Goal: Task Accomplishment & Management: Book appointment/travel/reservation

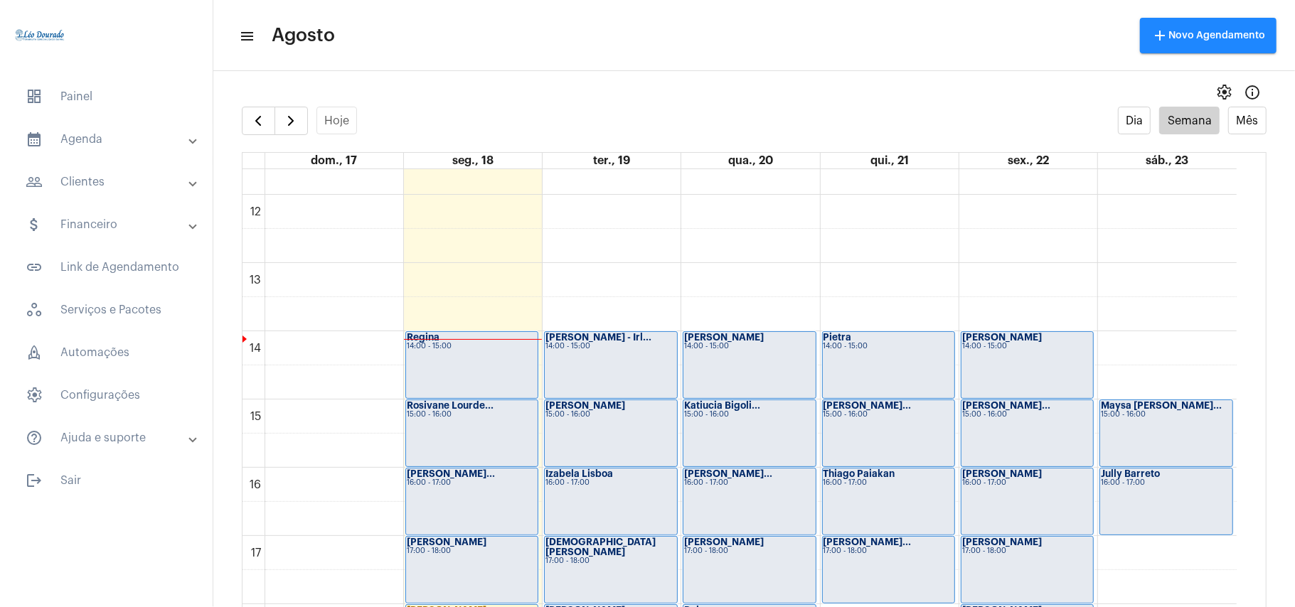
scroll to position [604, 0]
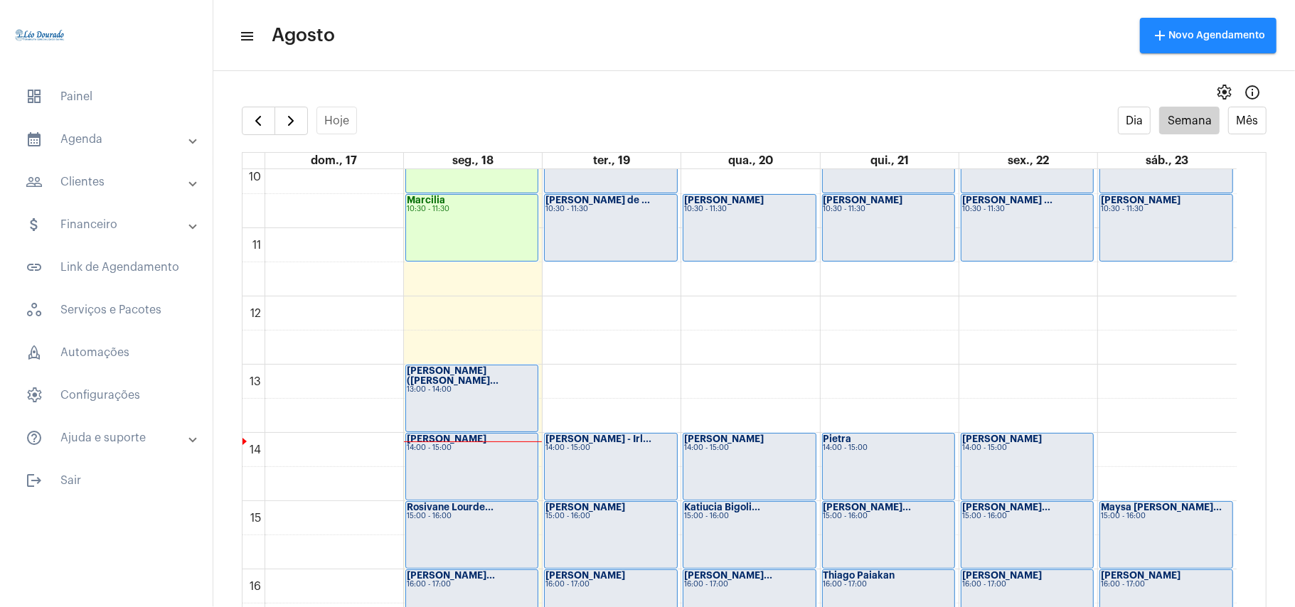
scroll to position [696, 0]
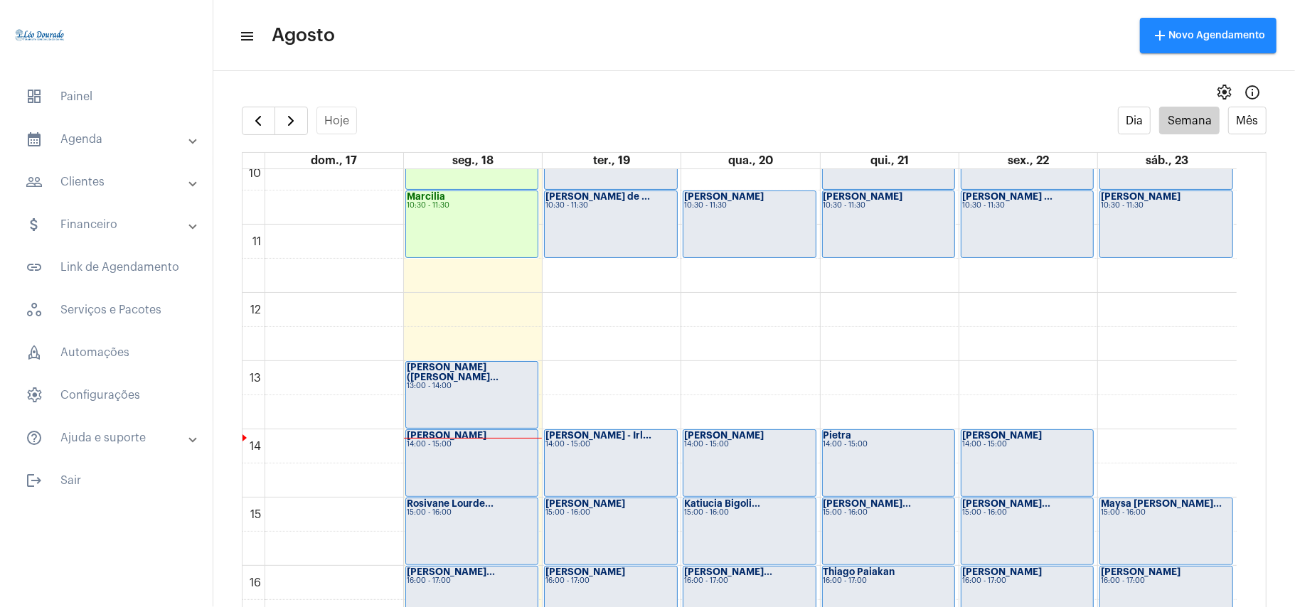
click at [453, 393] on div "Arlete (Luiz Gu... 13:00 - 14:00" at bounding box center [472, 395] width 132 height 66
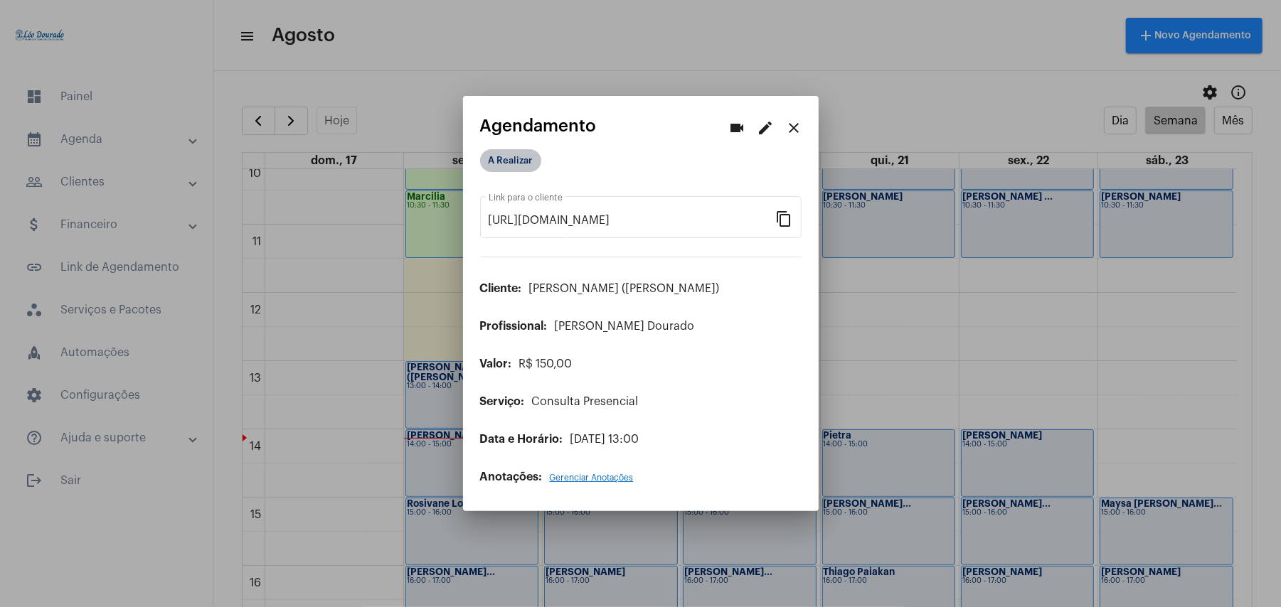
click at [509, 161] on mat-chip "A Realizar" at bounding box center [510, 160] width 61 height 23
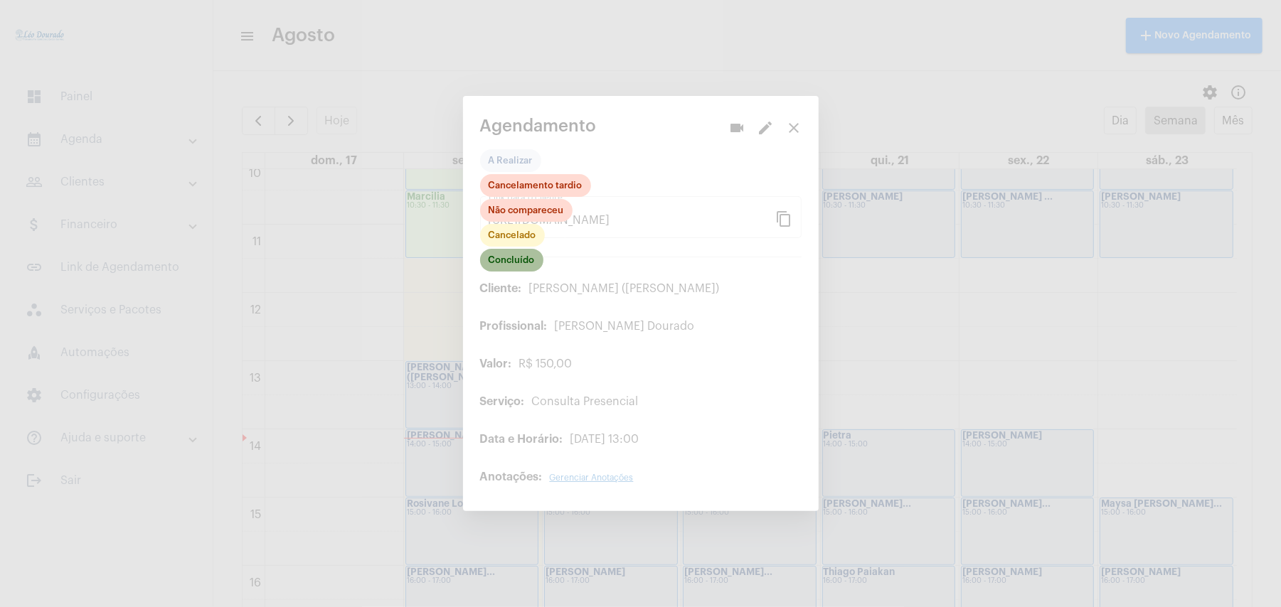
click at [512, 262] on mat-chip "Concluído" at bounding box center [511, 260] width 63 height 23
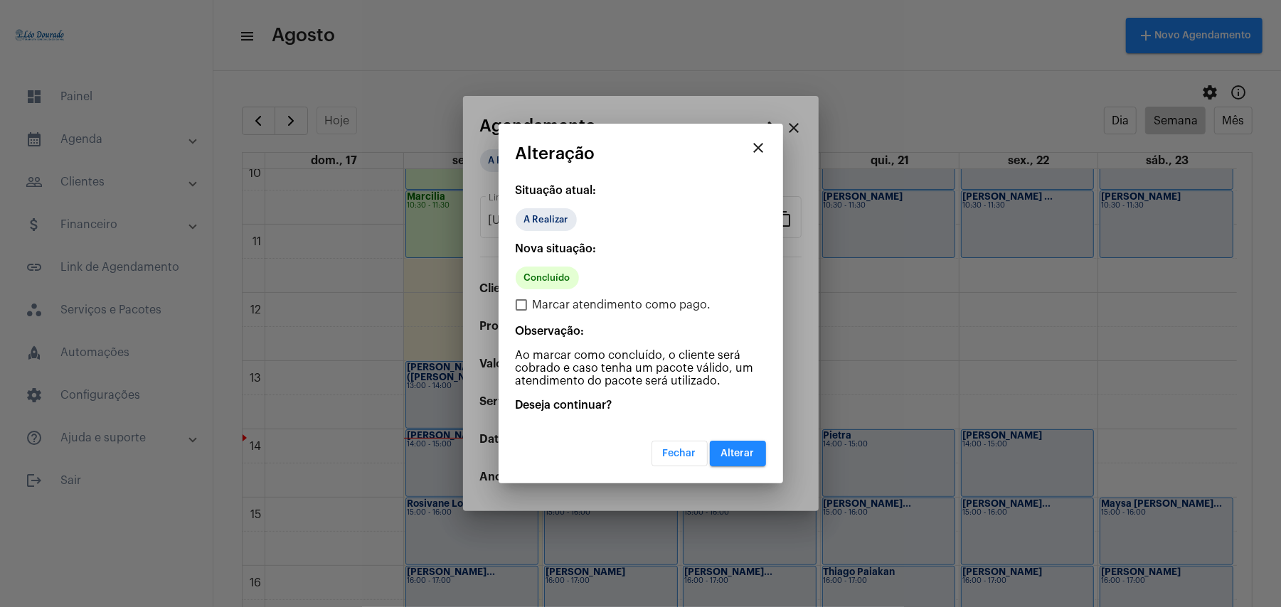
click at [533, 311] on span "Marcar atendimento como pago." at bounding box center [622, 305] width 179 height 17
click at [521, 311] on input "Marcar atendimento como pago." at bounding box center [521, 311] width 1 height 1
checkbox input "true"
click at [721, 445] on button "Alterar" at bounding box center [738, 454] width 56 height 26
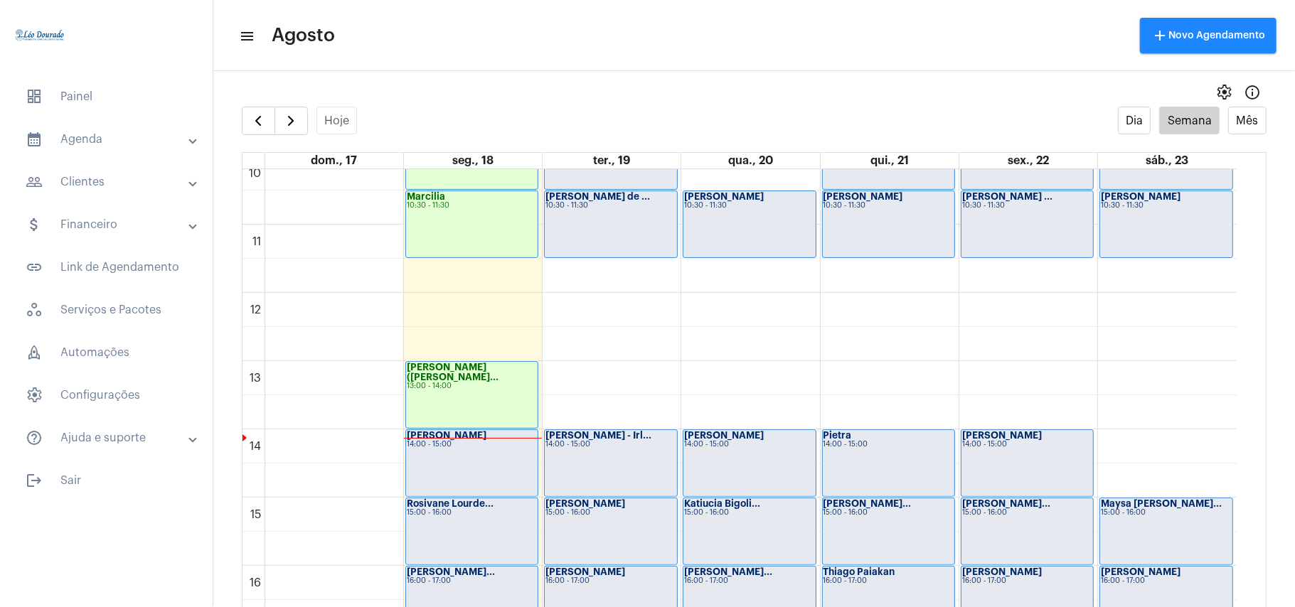
click at [484, 458] on div "Regina 14:00 - 15:00" at bounding box center [472, 463] width 132 height 66
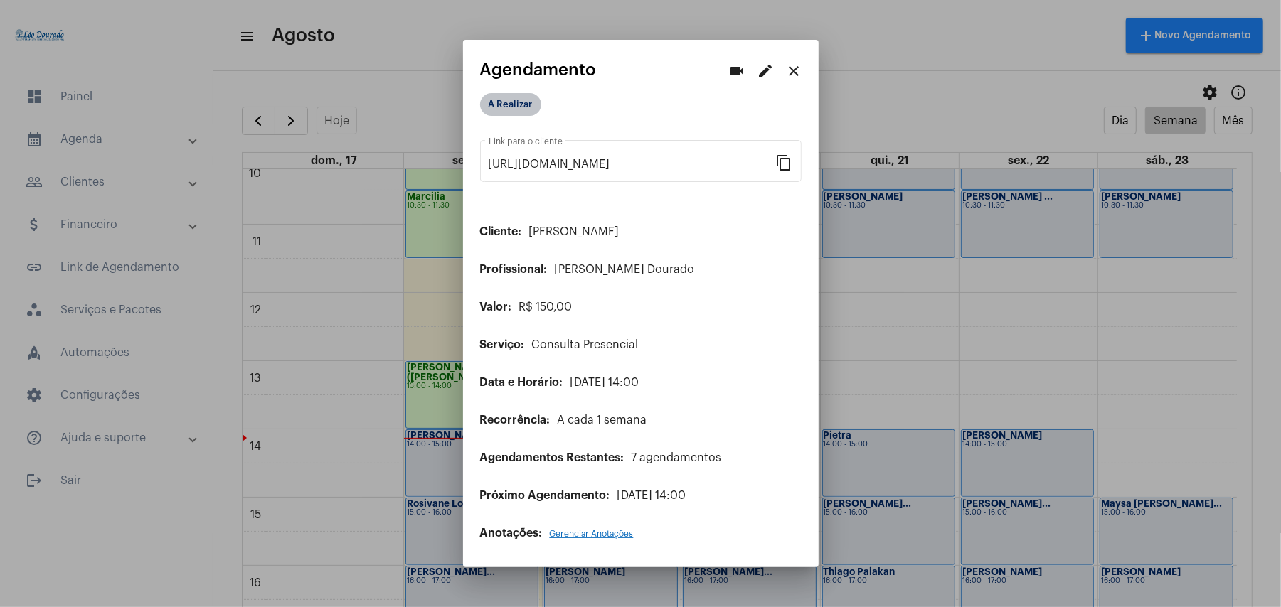
click at [505, 110] on mat-chip "A Realizar" at bounding box center [510, 104] width 61 height 23
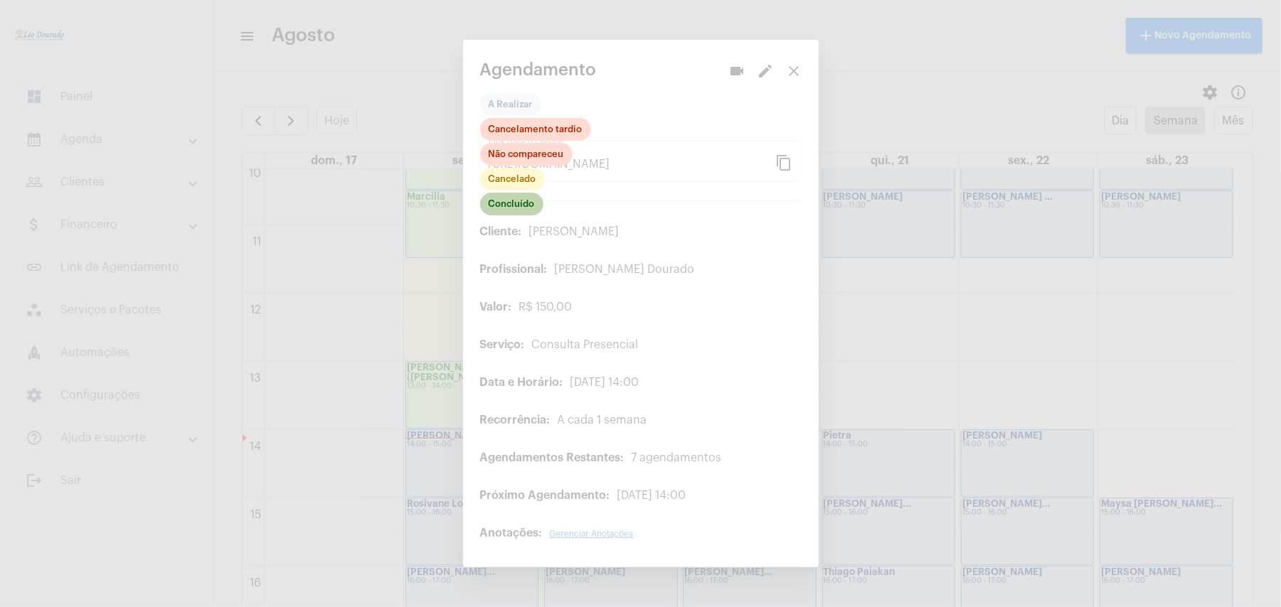
click at [519, 205] on mat-chip "Concluído" at bounding box center [511, 204] width 63 height 23
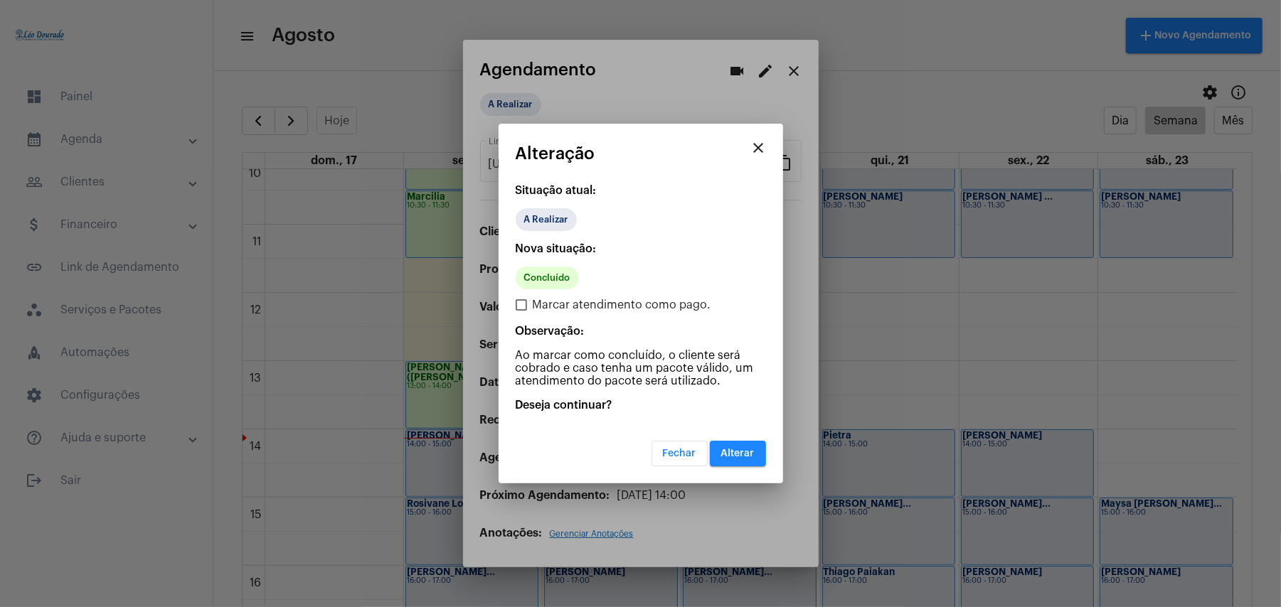
click at [572, 304] on span "Marcar atendimento como pago." at bounding box center [622, 305] width 179 height 17
click at [521, 311] on input "Marcar atendimento como pago." at bounding box center [521, 311] width 1 height 1
checkbox input "true"
click at [734, 454] on span "Alterar" at bounding box center [737, 454] width 33 height 10
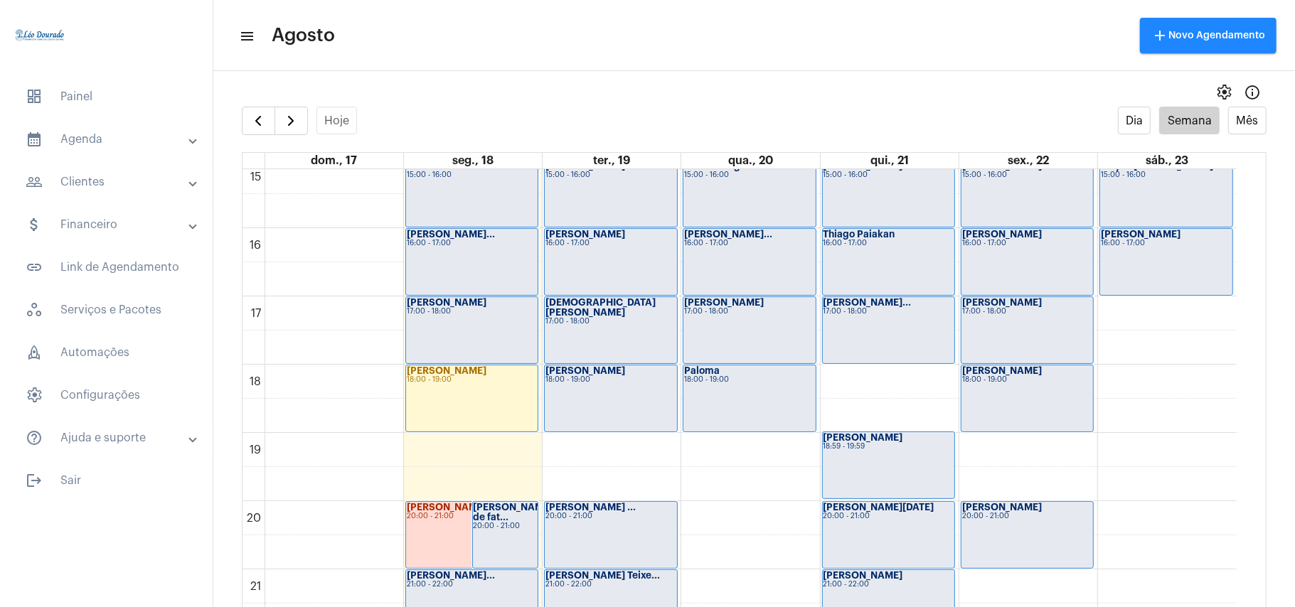
scroll to position [1076, 0]
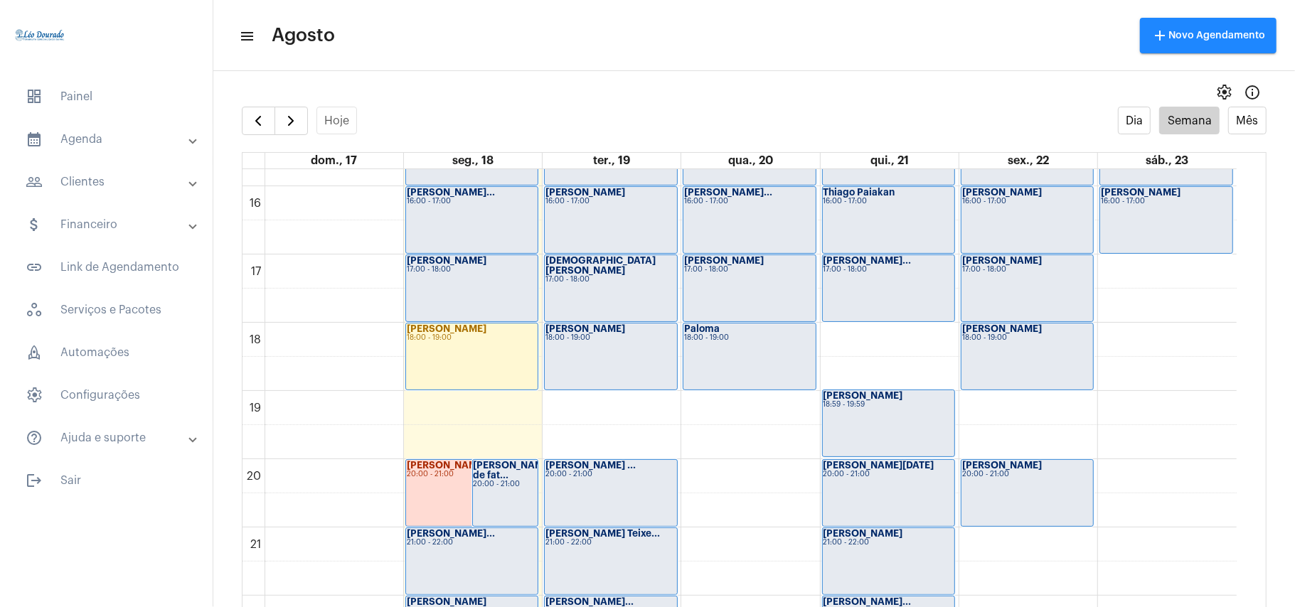
click at [748, 94] on div "settings info_outlined" at bounding box center [754, 92] width 1082 height 28
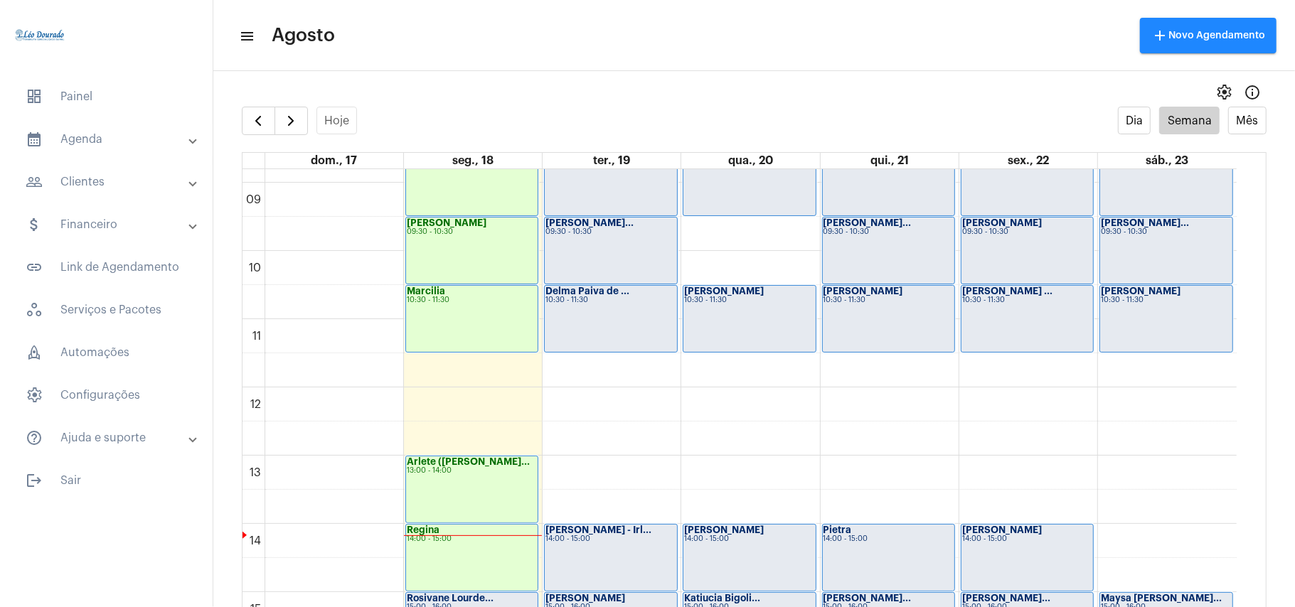
scroll to position [506, 0]
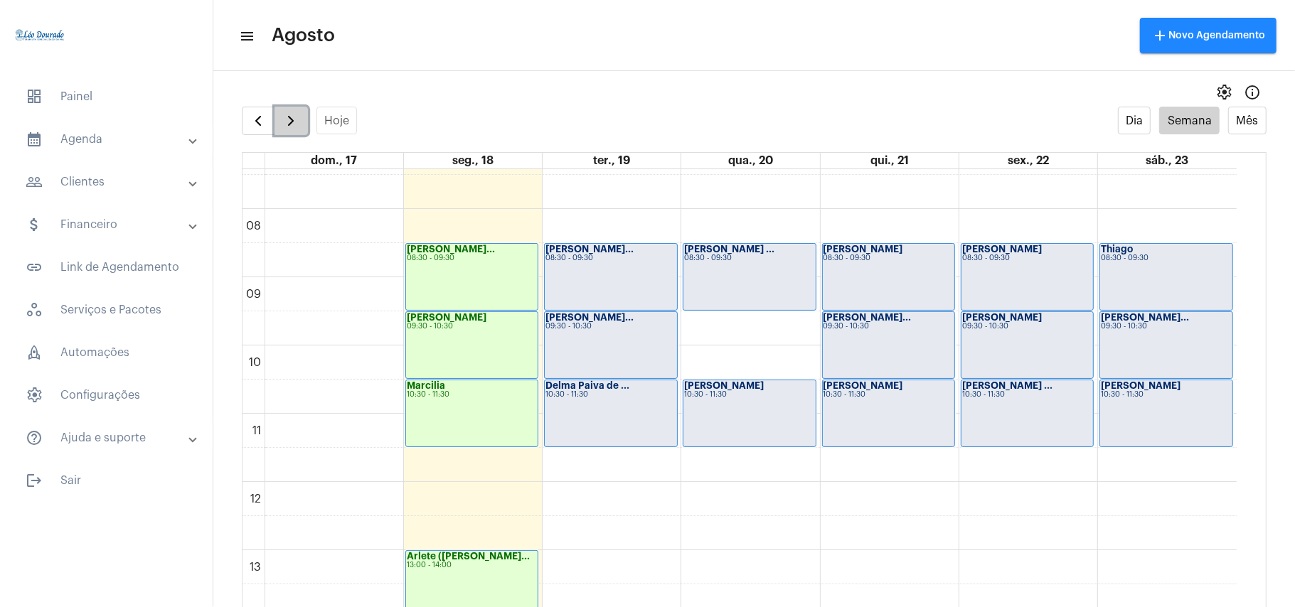
click at [292, 120] on span "button" at bounding box center [290, 120] width 17 height 17
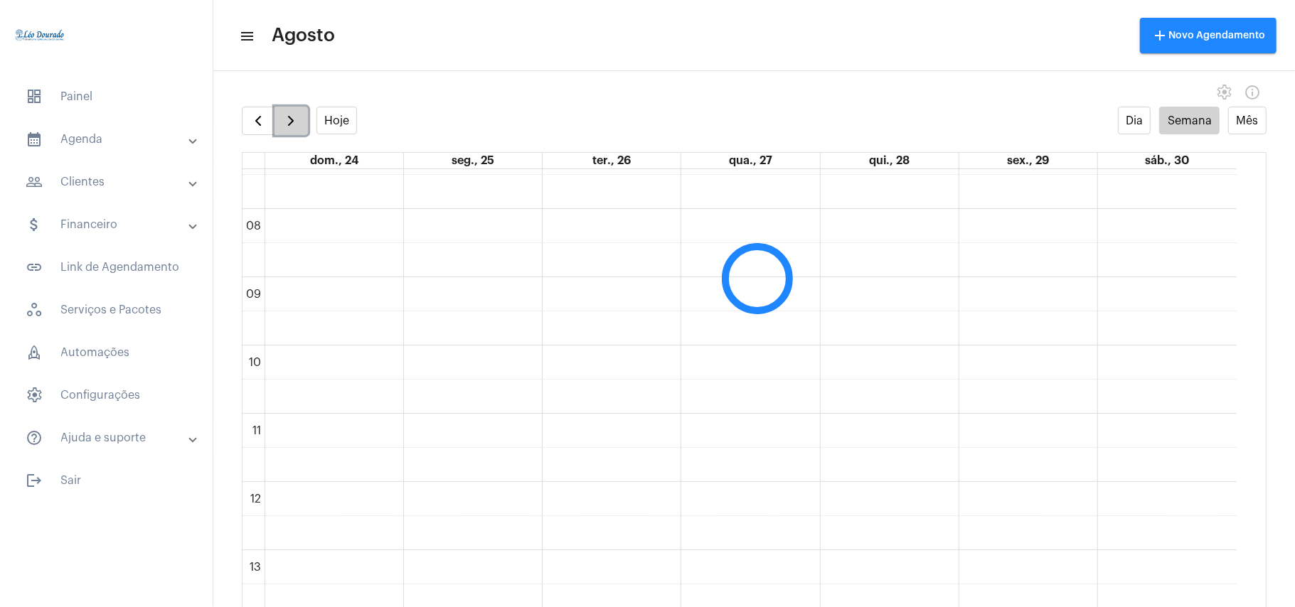
scroll to position [410, 0]
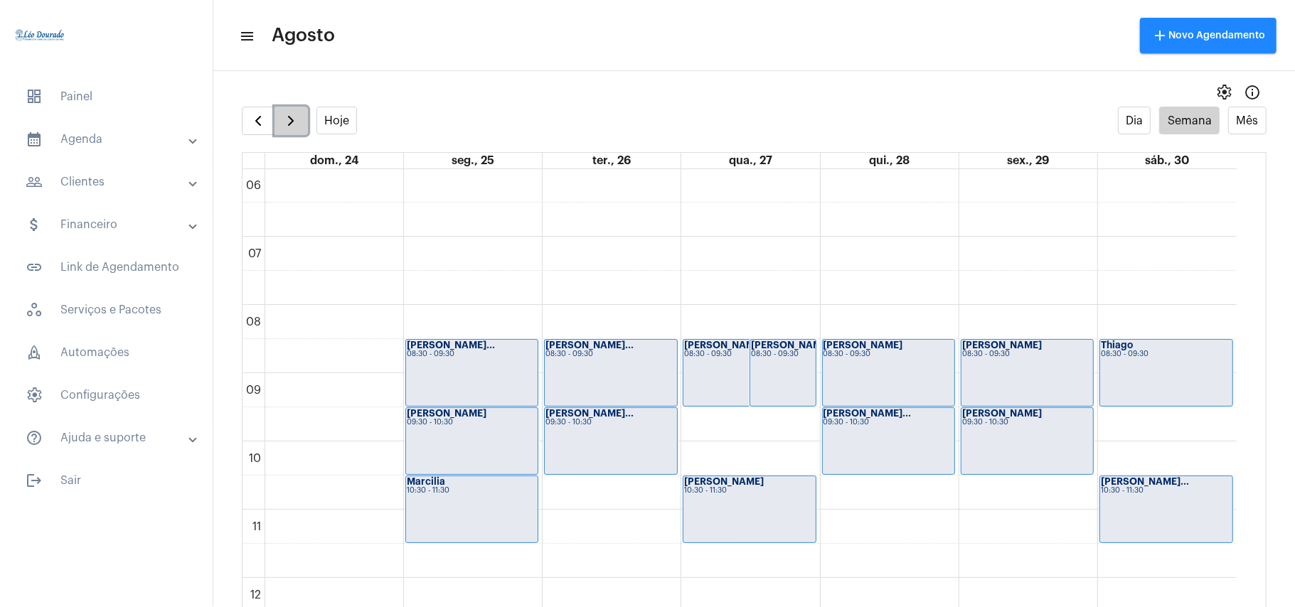
click at [292, 120] on span "button" at bounding box center [290, 120] width 17 height 17
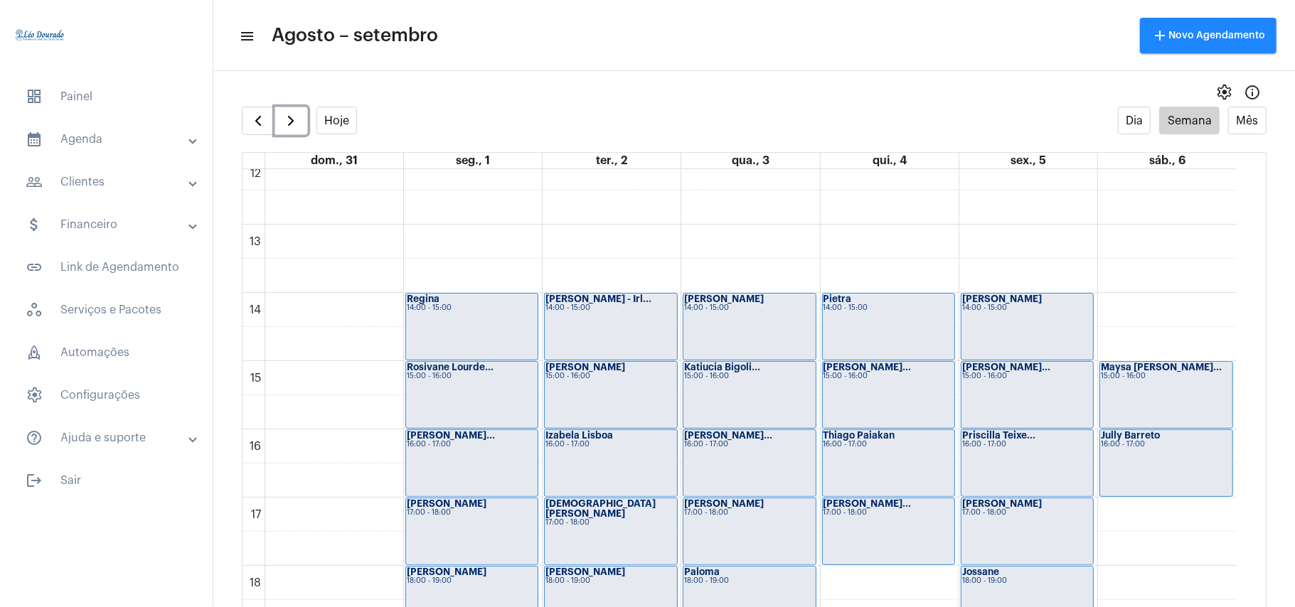
scroll to position [794, 0]
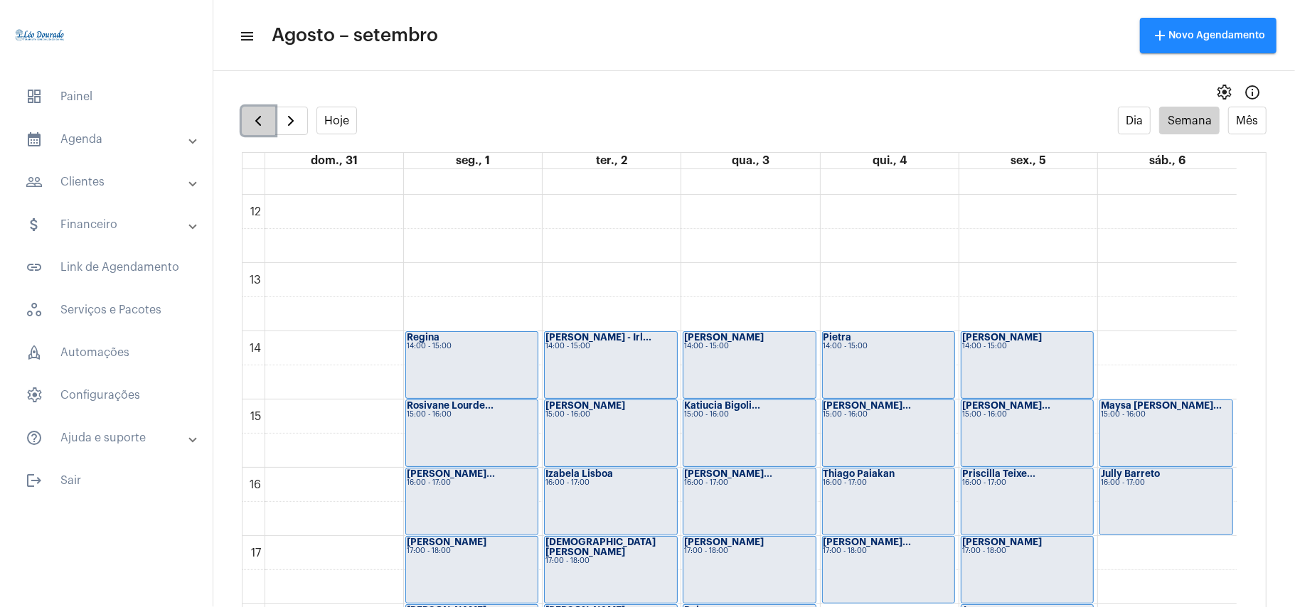
click at [258, 117] on span "button" at bounding box center [258, 120] width 17 height 17
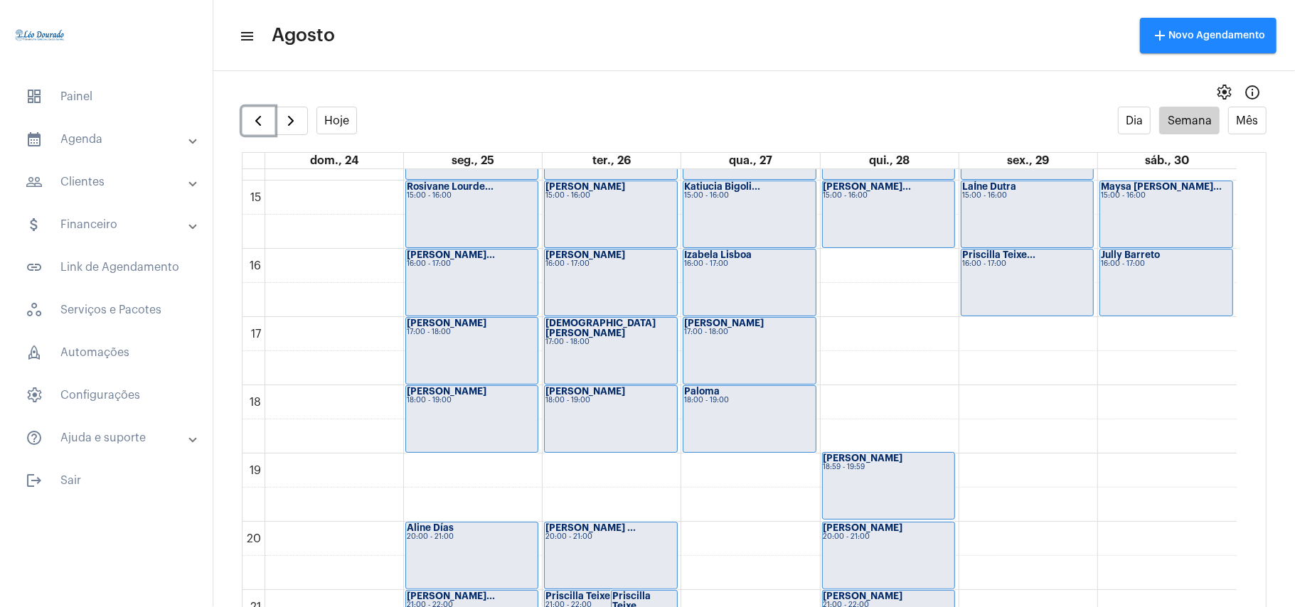
scroll to position [983, 0]
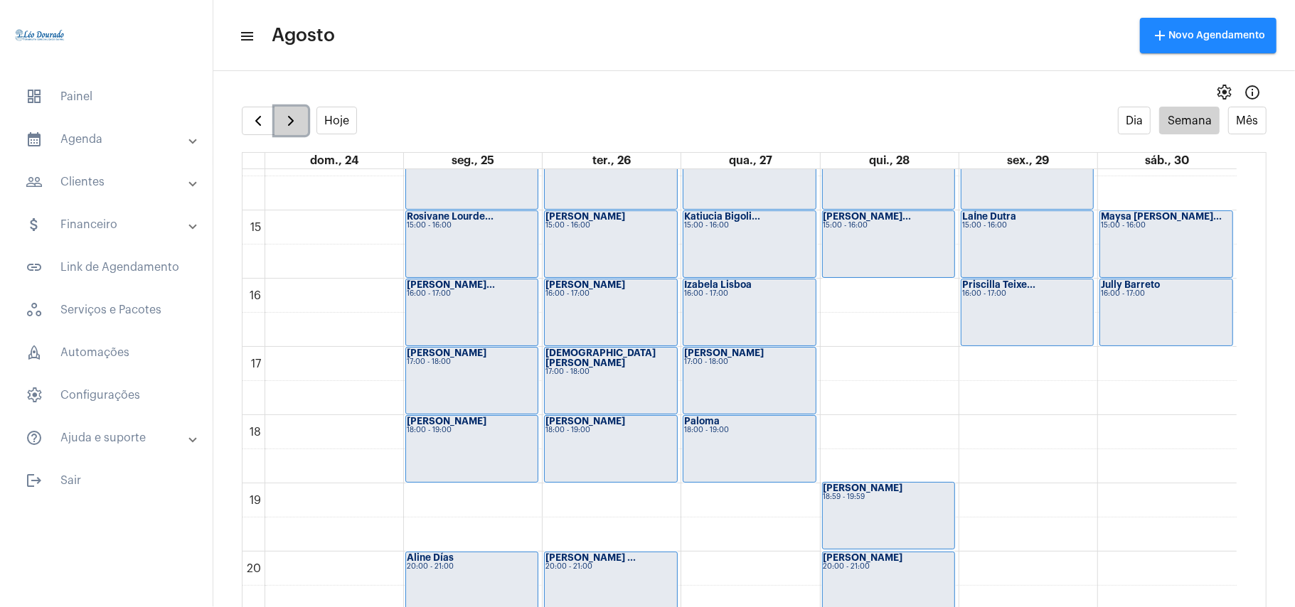
click at [291, 117] on span "button" at bounding box center [290, 120] width 17 height 17
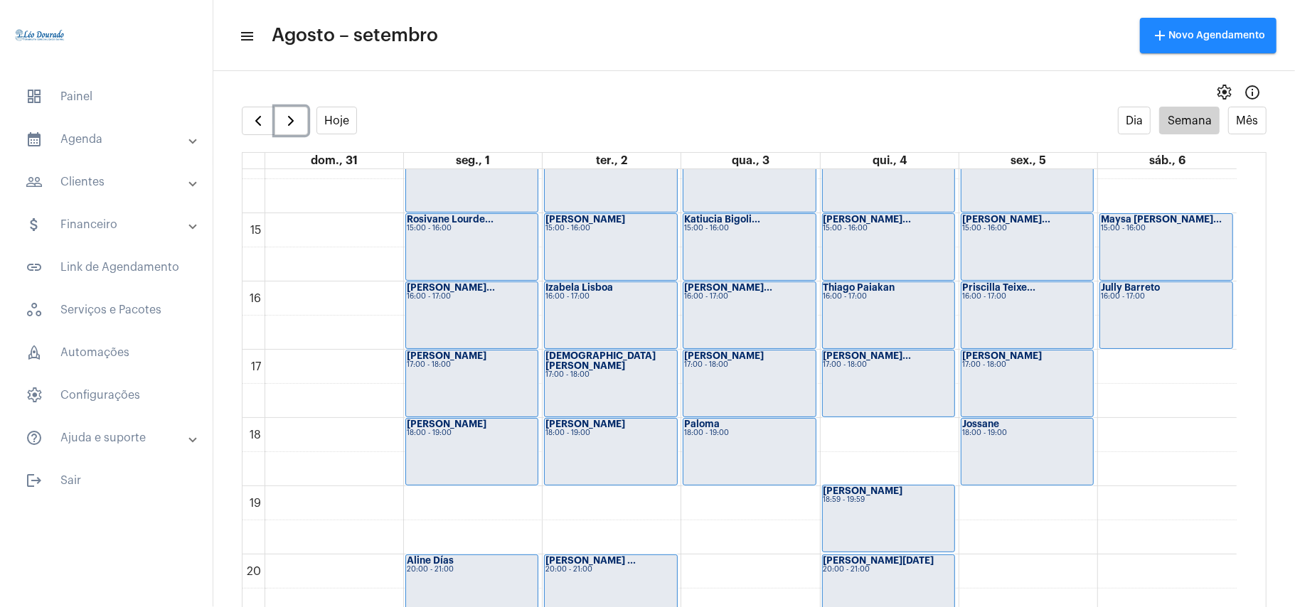
scroll to position [886, 0]
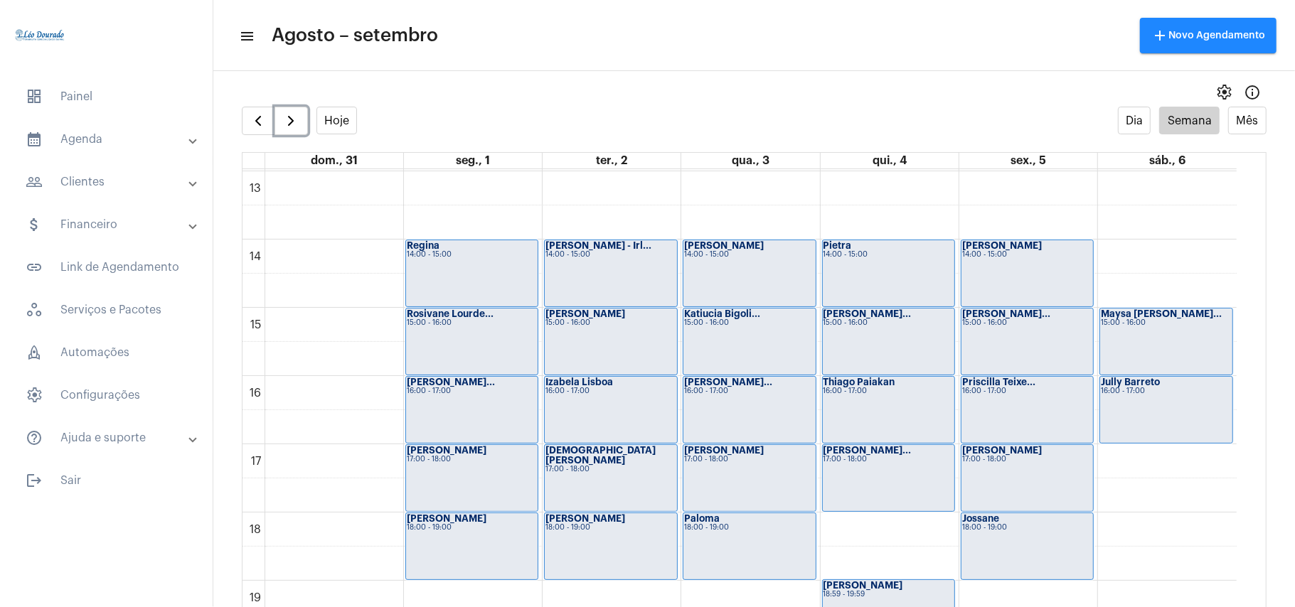
click at [363, 413] on div "00 01 02 03 04 05 06 07 08 09 10 11 12 13 14 15 16 17 18 19 20 21 22 23 [PERSON…" at bounding box center [740, 103] width 994 height 1639
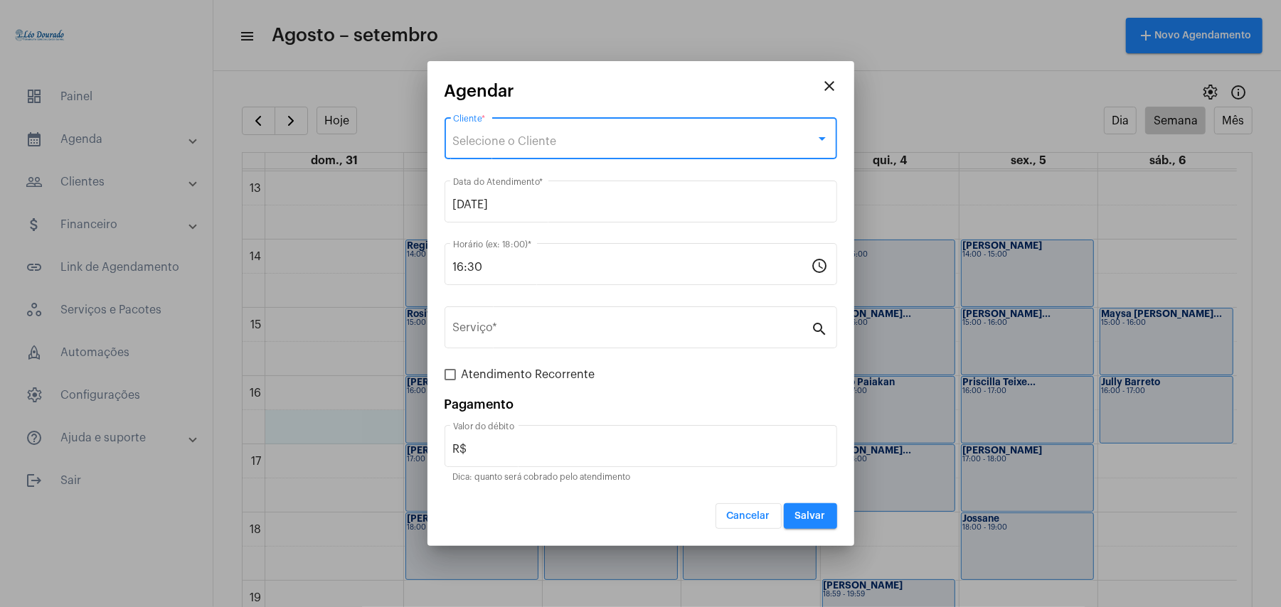
click at [585, 139] on div "Selecione o Cliente" at bounding box center [634, 141] width 363 height 13
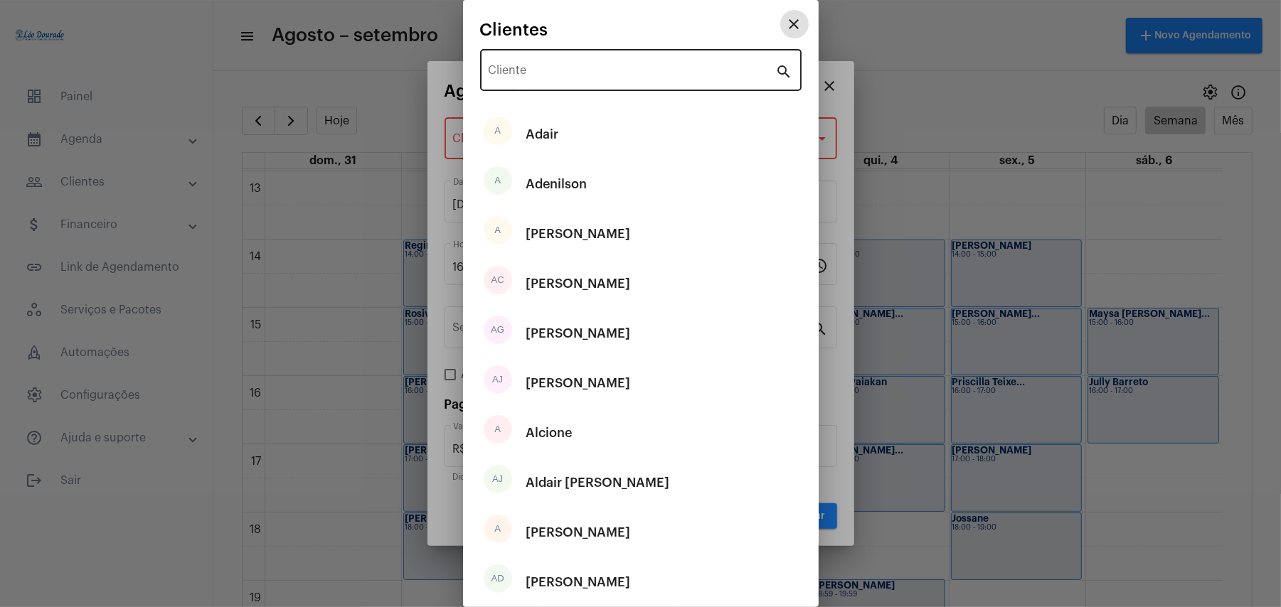
click at [584, 68] on input "Cliente" at bounding box center [632, 73] width 287 height 13
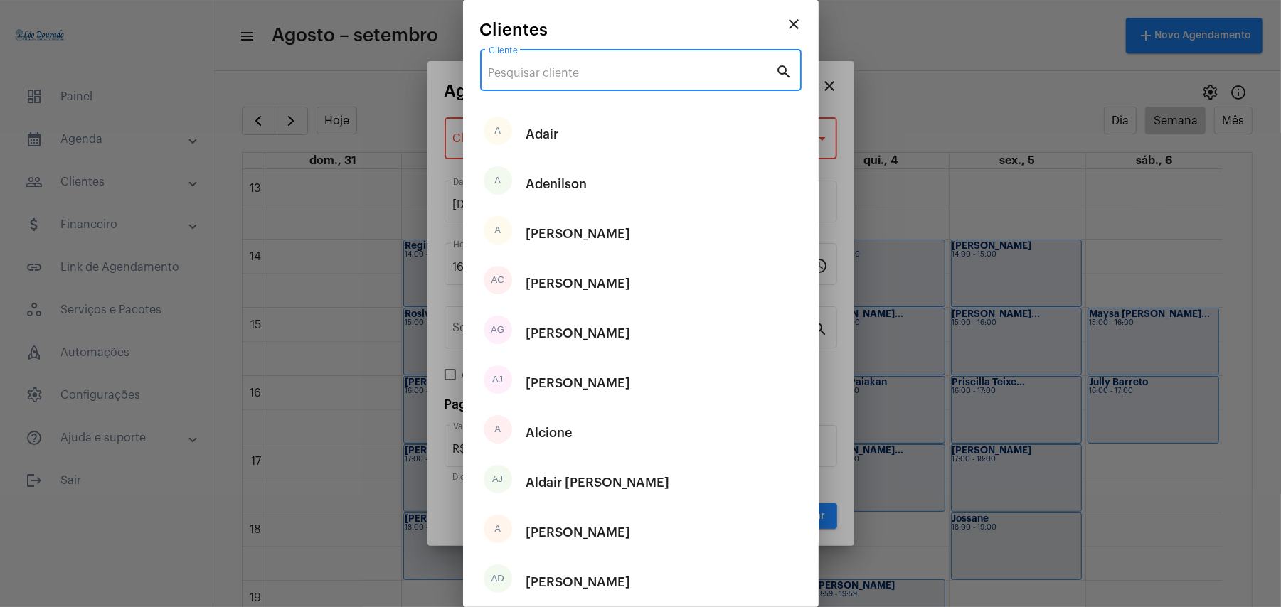
click at [786, 24] on mat-icon "close" at bounding box center [794, 24] width 17 height 17
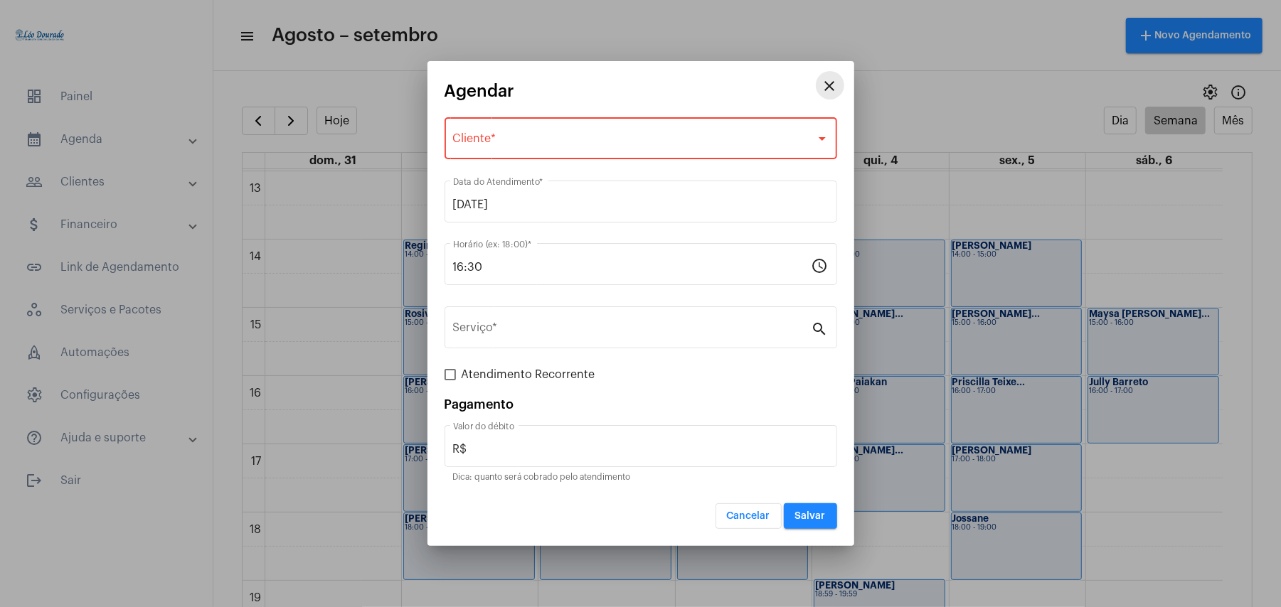
click at [829, 78] on mat-icon "close" at bounding box center [830, 86] width 17 height 17
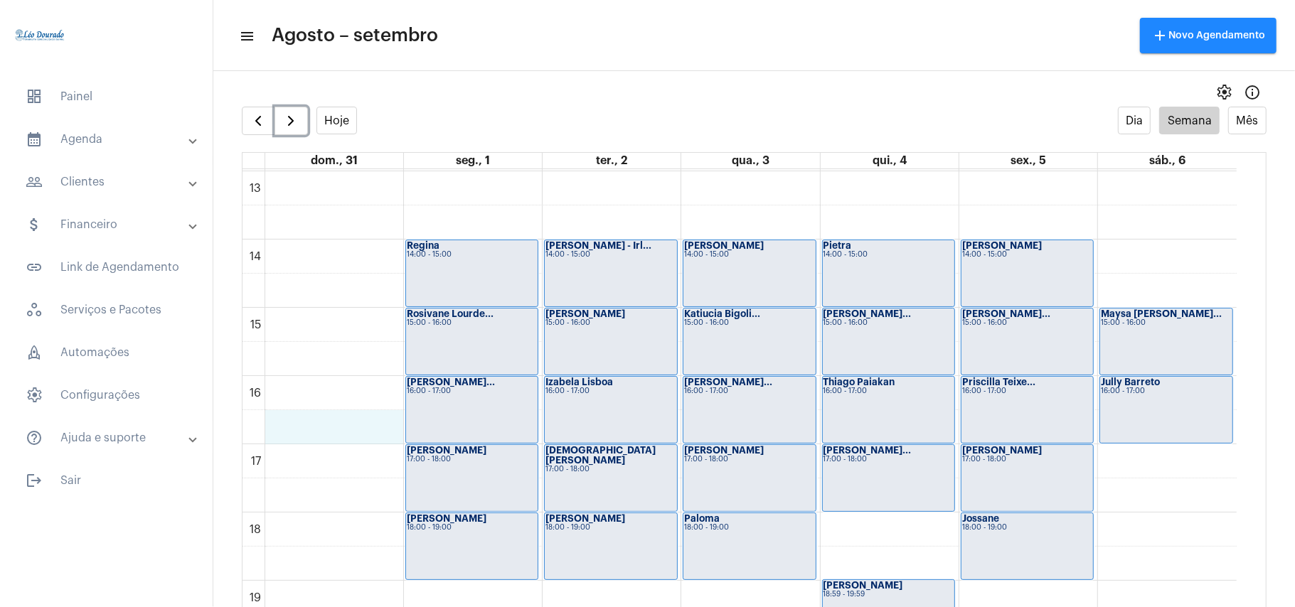
click at [381, 415] on div "00 01 02 03 04 05 06 07 08 09 10 11 12 13 14 15 16 17 18 19 20 21 22 23 [PERSON…" at bounding box center [740, 103] width 994 height 1639
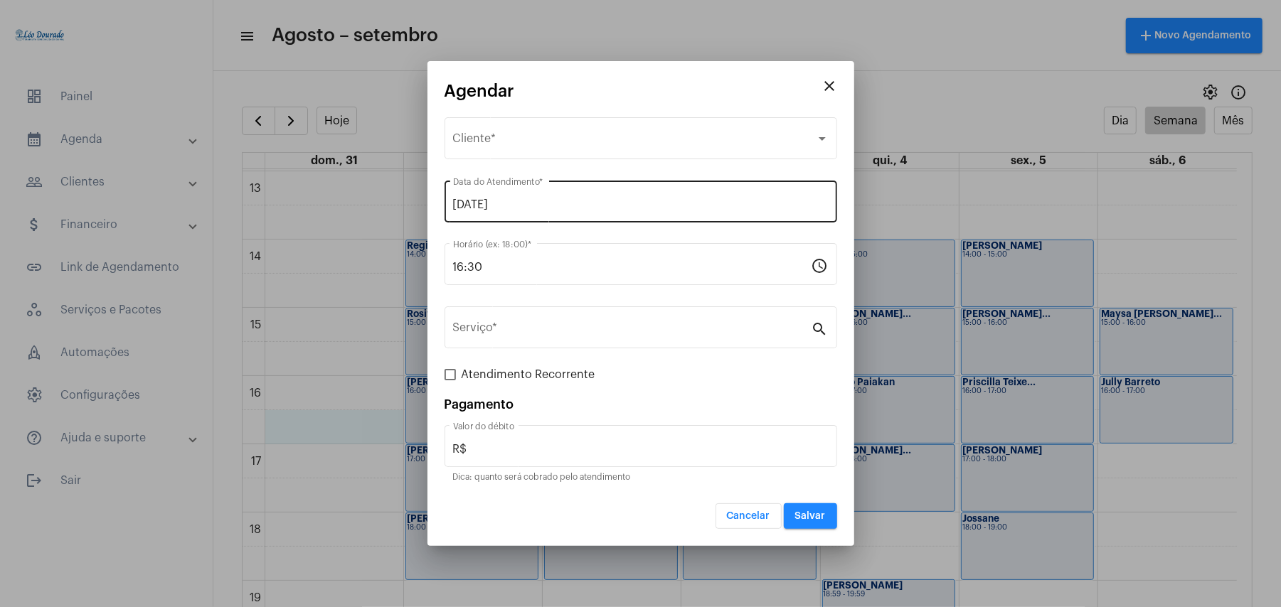
click at [524, 205] on input "[DATE]" at bounding box center [641, 204] width 376 height 13
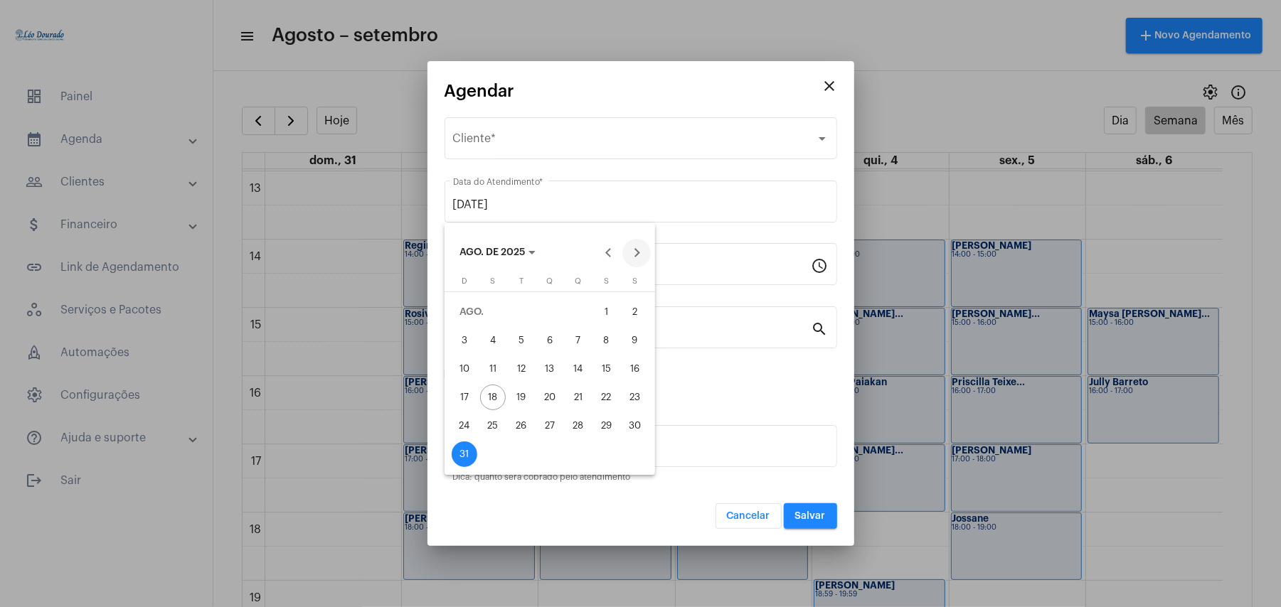
click at [639, 249] on button "Next month" at bounding box center [636, 253] width 28 height 28
click at [490, 343] on div "1" at bounding box center [493, 341] width 26 height 26
type input "[DATE]"
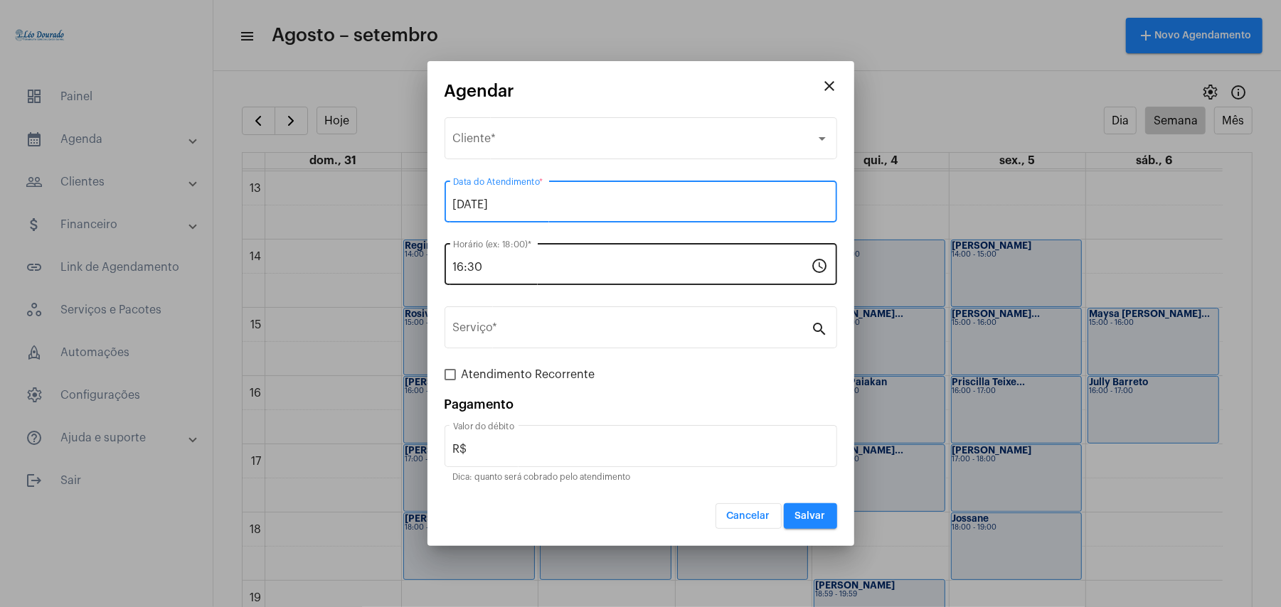
click at [516, 263] on input "16:30" at bounding box center [632, 267] width 359 height 13
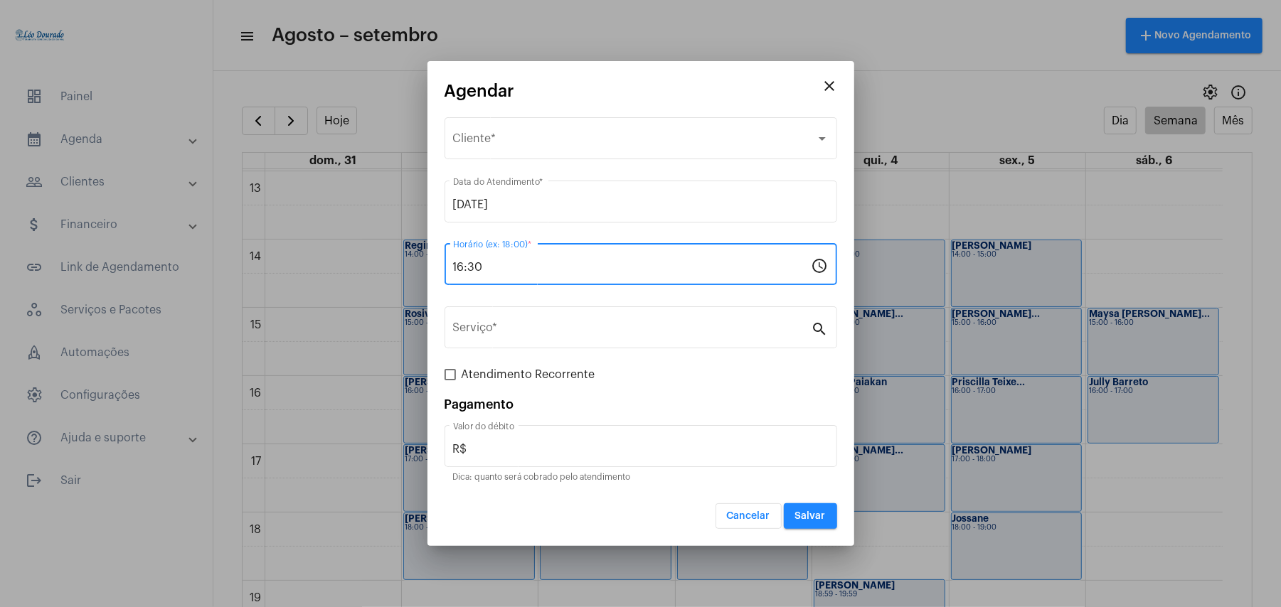
click at [516, 263] on input "16:30" at bounding box center [632, 267] width 359 height 13
click at [831, 86] on mat-icon "close" at bounding box center [830, 86] width 17 height 17
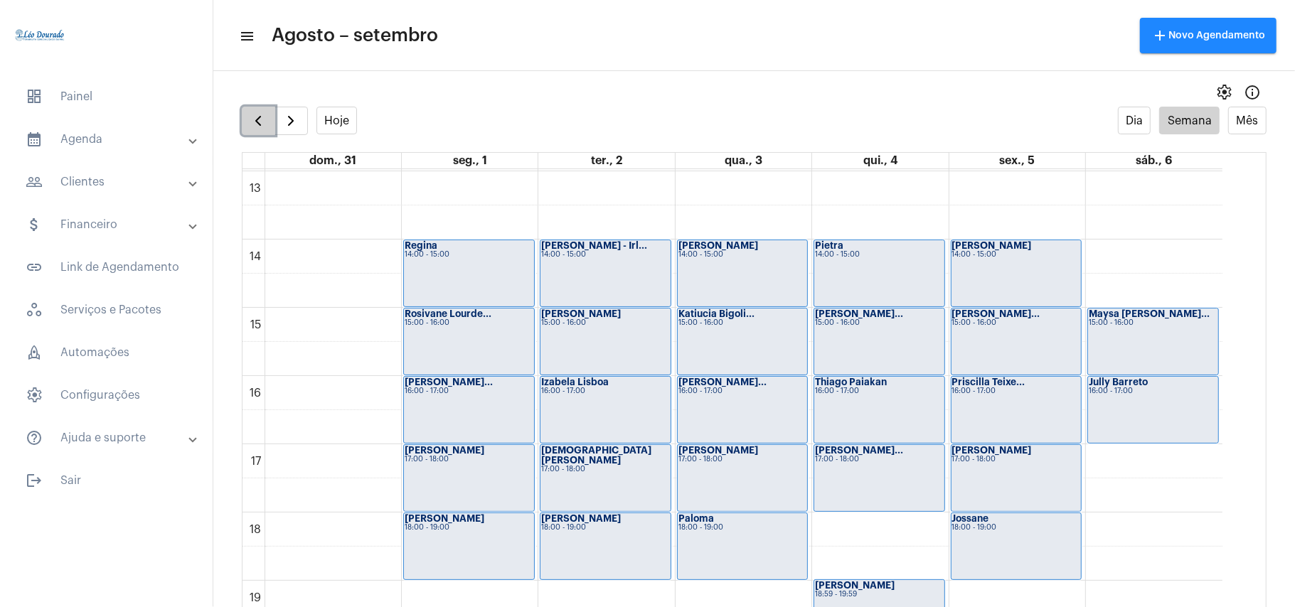
click at [265, 121] on span "button" at bounding box center [258, 120] width 17 height 17
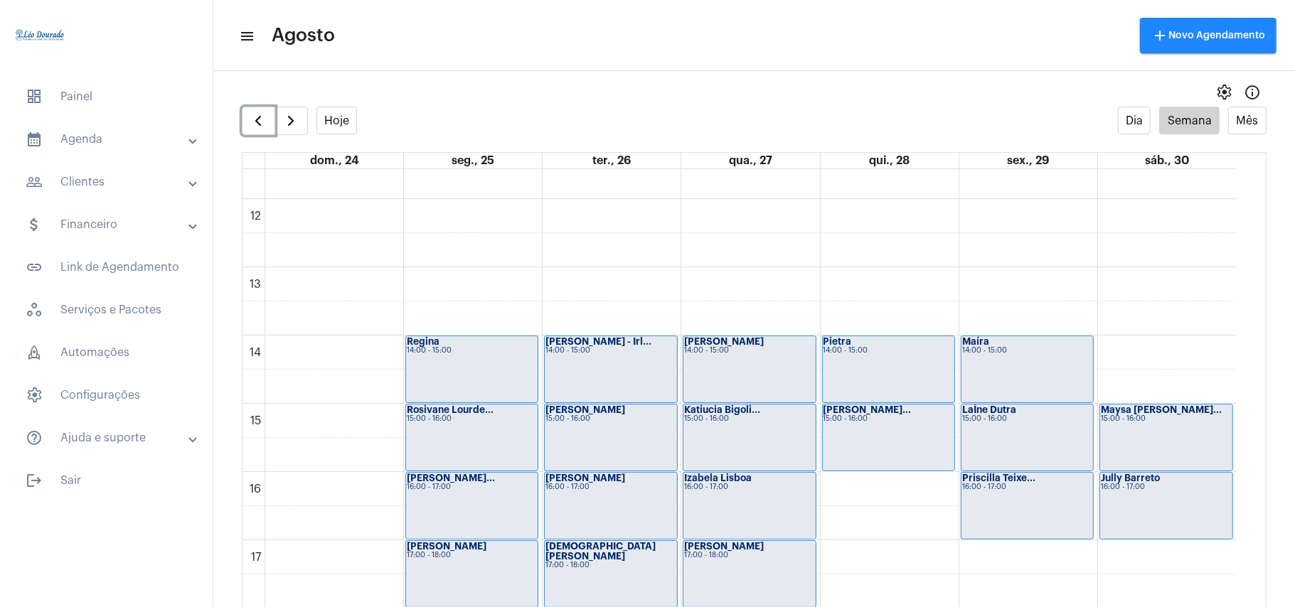
scroll to position [885, 0]
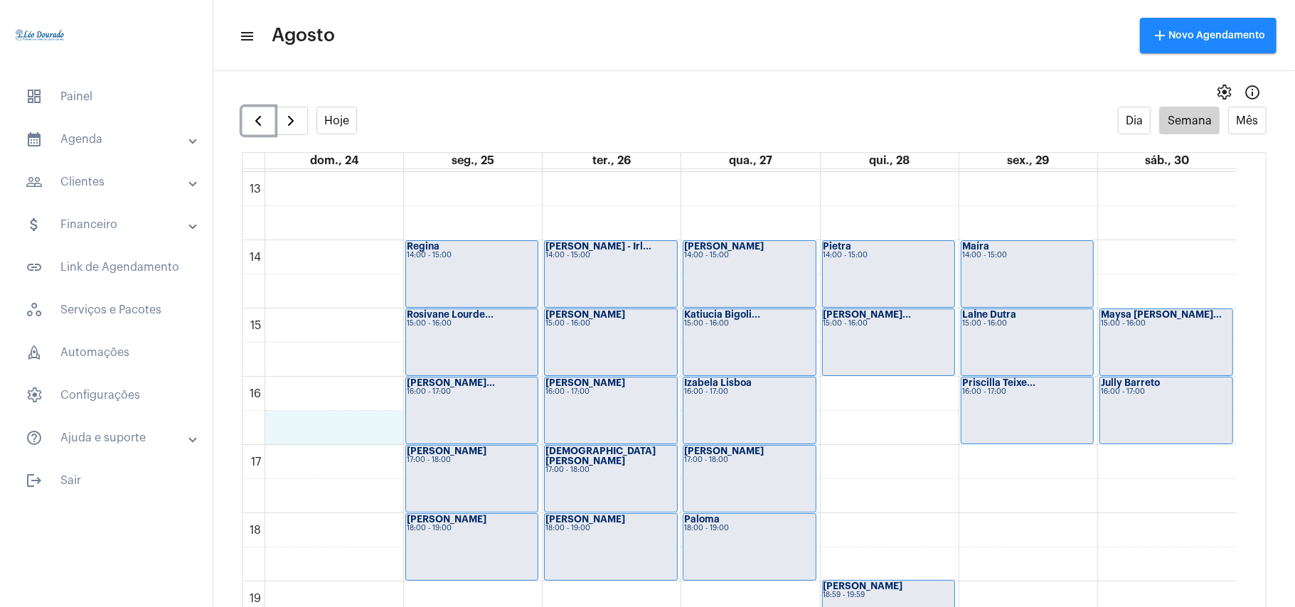
click at [391, 414] on div "00 01 02 03 04 05 06 07 08 09 10 11 12 13 14 15 16 17 18 19 20 21 22 23 [PERSON…" at bounding box center [740, 103] width 994 height 1639
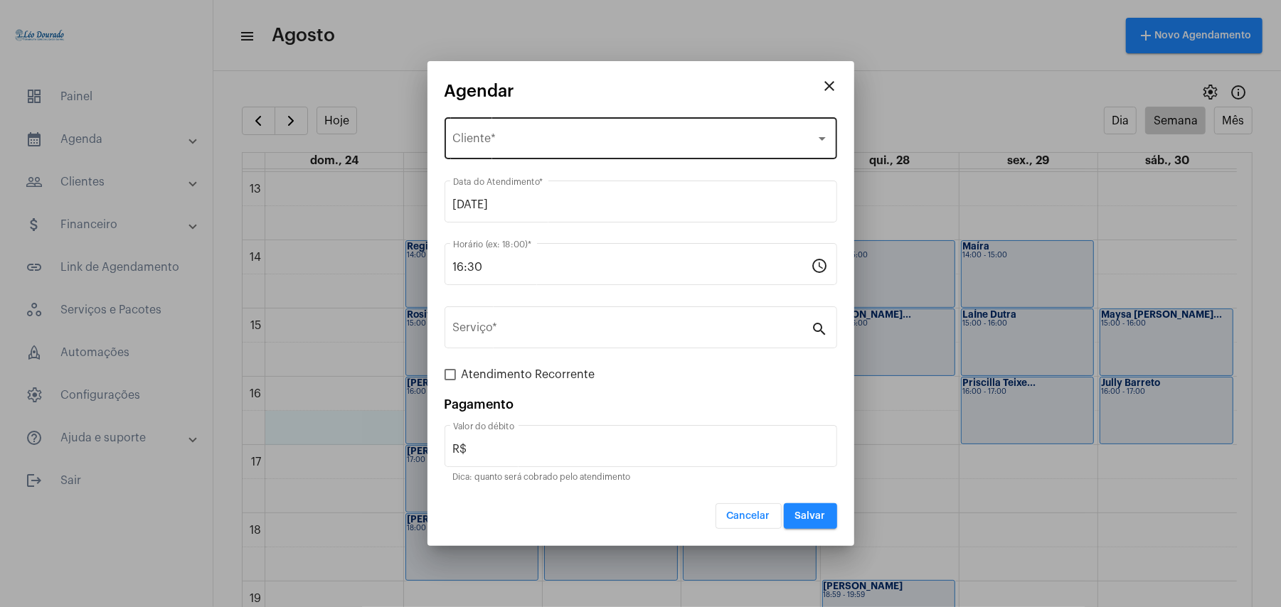
click at [508, 137] on span "Selecione o Cliente" at bounding box center [634, 141] width 363 height 13
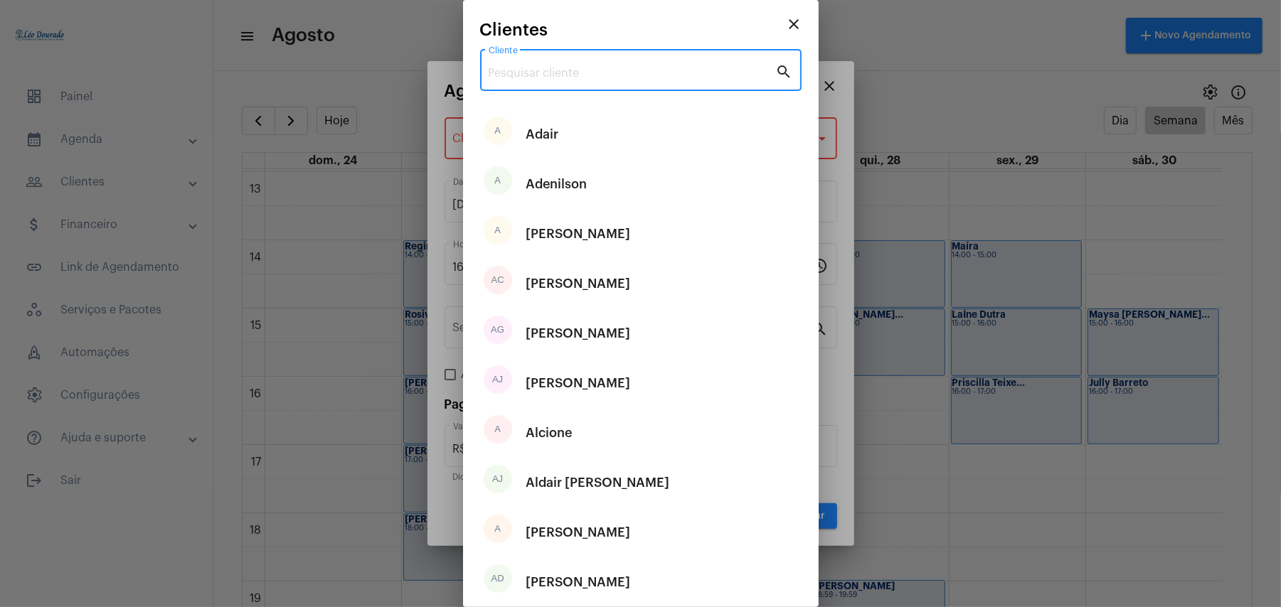
click at [562, 73] on input "Cliente" at bounding box center [632, 73] width 287 height 13
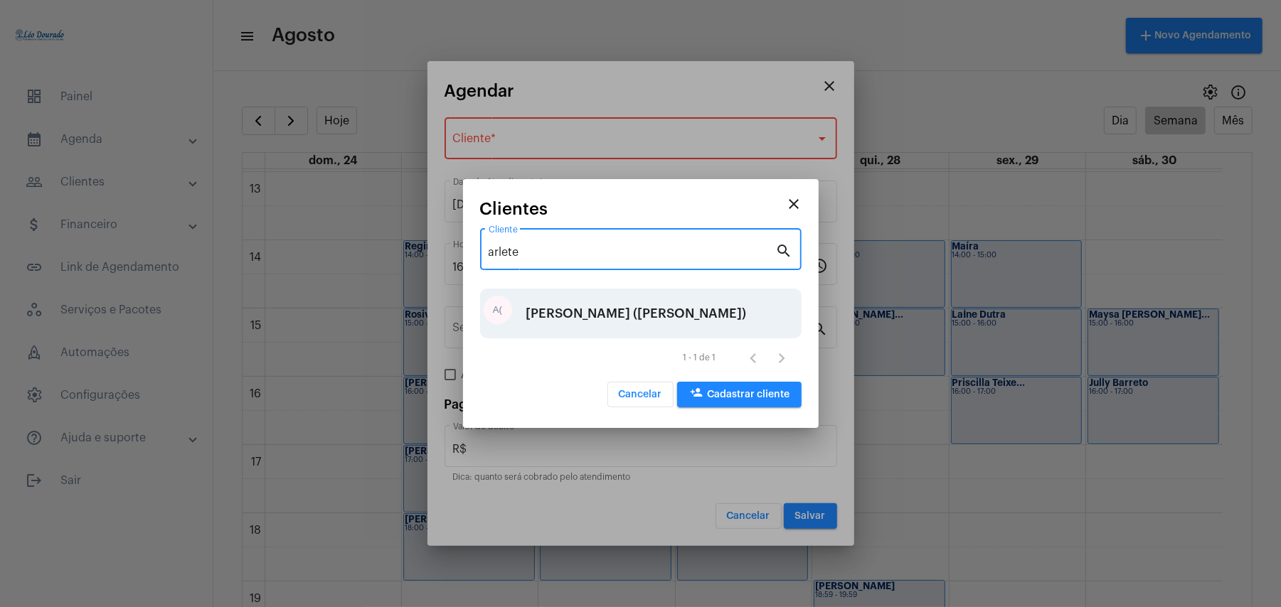
type input "arlete"
click at [572, 314] on div "[PERSON_NAME] ([PERSON_NAME])" at bounding box center [636, 313] width 221 height 43
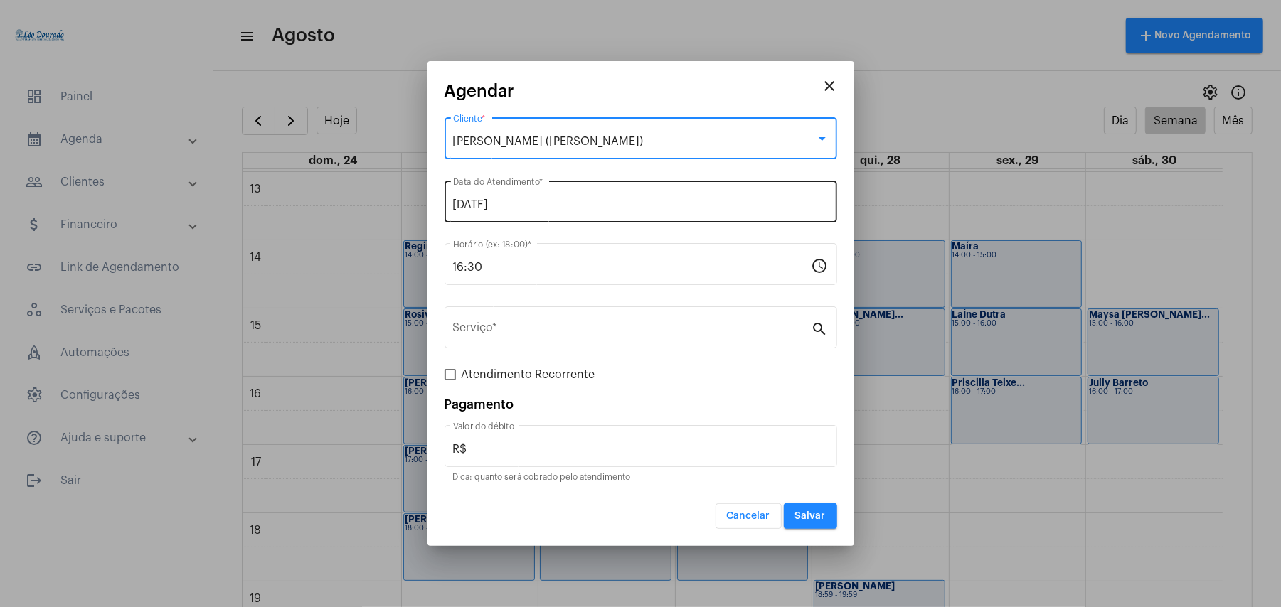
click at [581, 203] on input "[DATE]" at bounding box center [641, 204] width 376 height 13
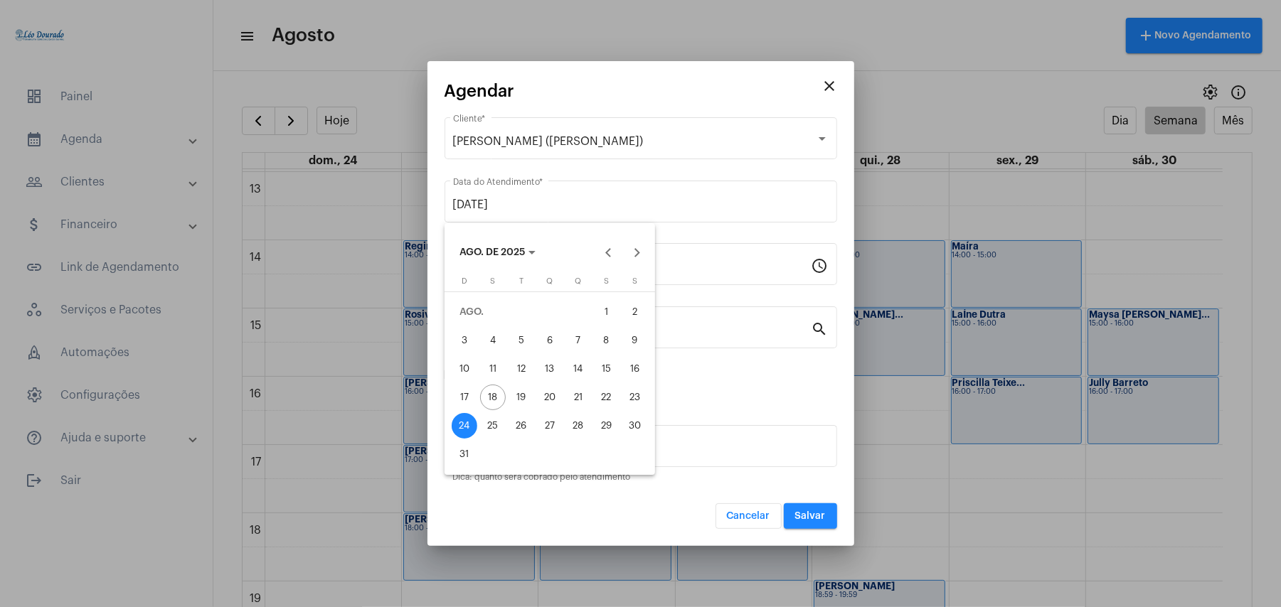
click at [501, 430] on div "25" at bounding box center [493, 426] width 26 height 26
type input "[DATE]"
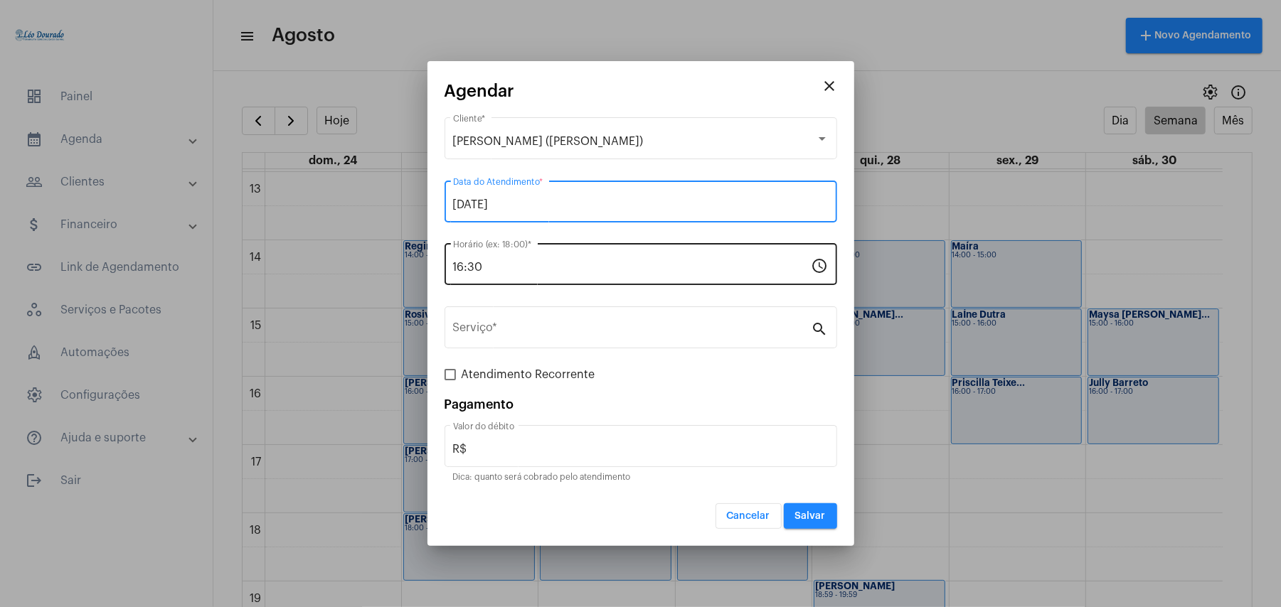
click at [527, 267] on input "16:30" at bounding box center [632, 267] width 359 height 13
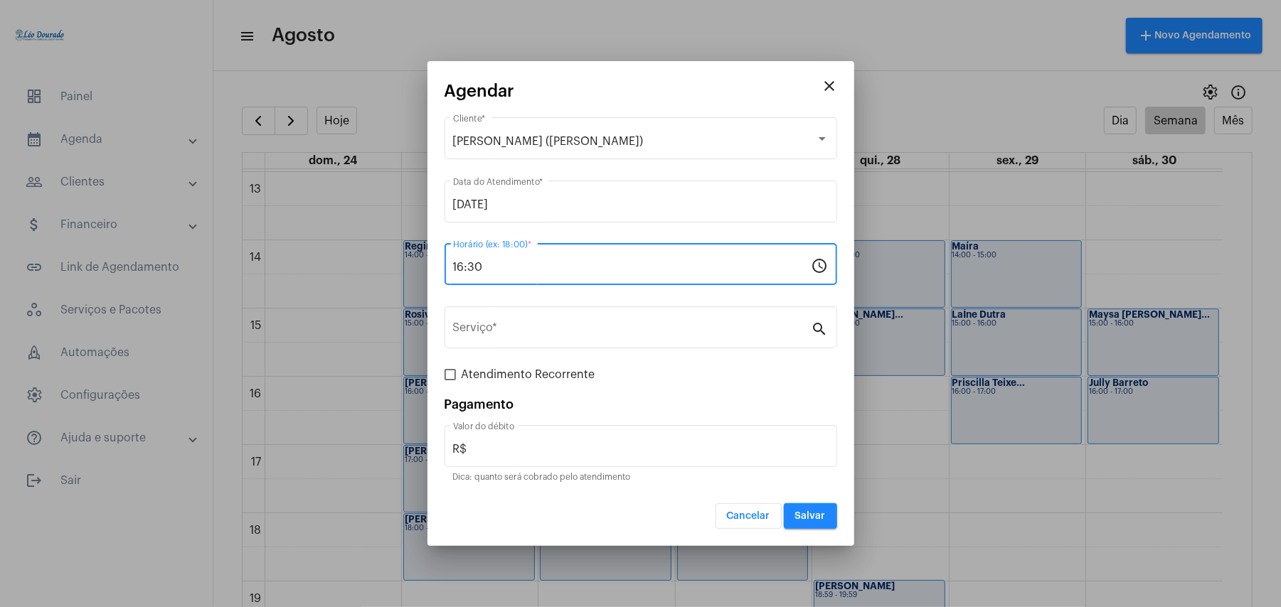
click at [527, 267] on input "16:30" at bounding box center [632, 267] width 359 height 13
type input "16:00"
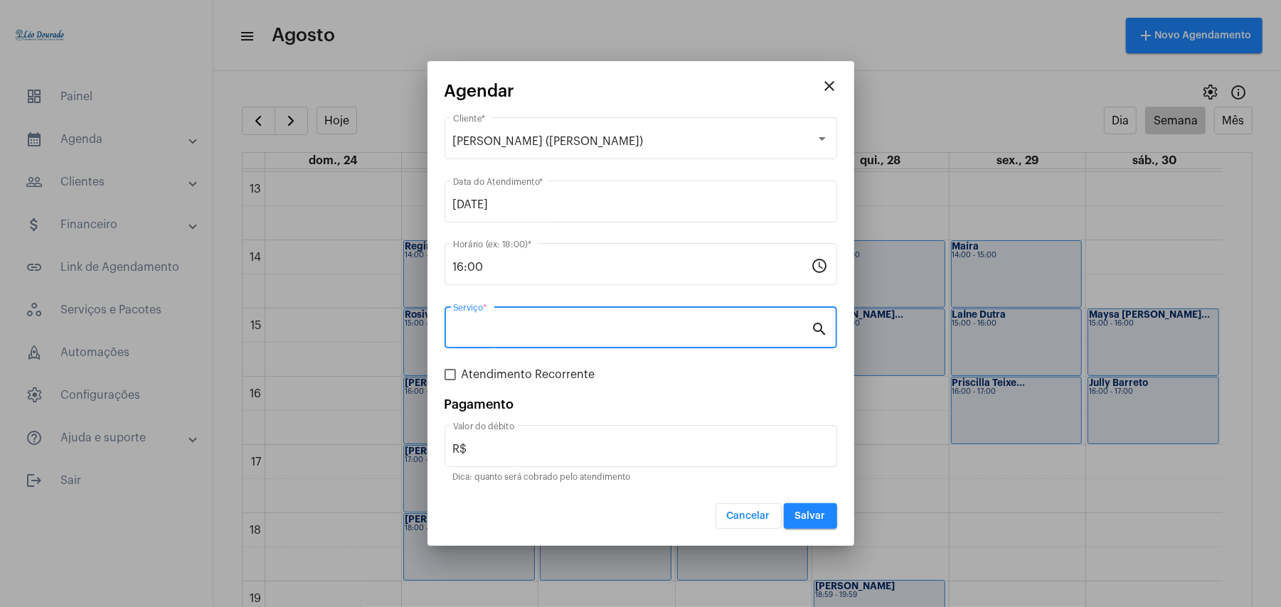
click at [532, 334] on input "Serviço *" at bounding box center [632, 330] width 359 height 13
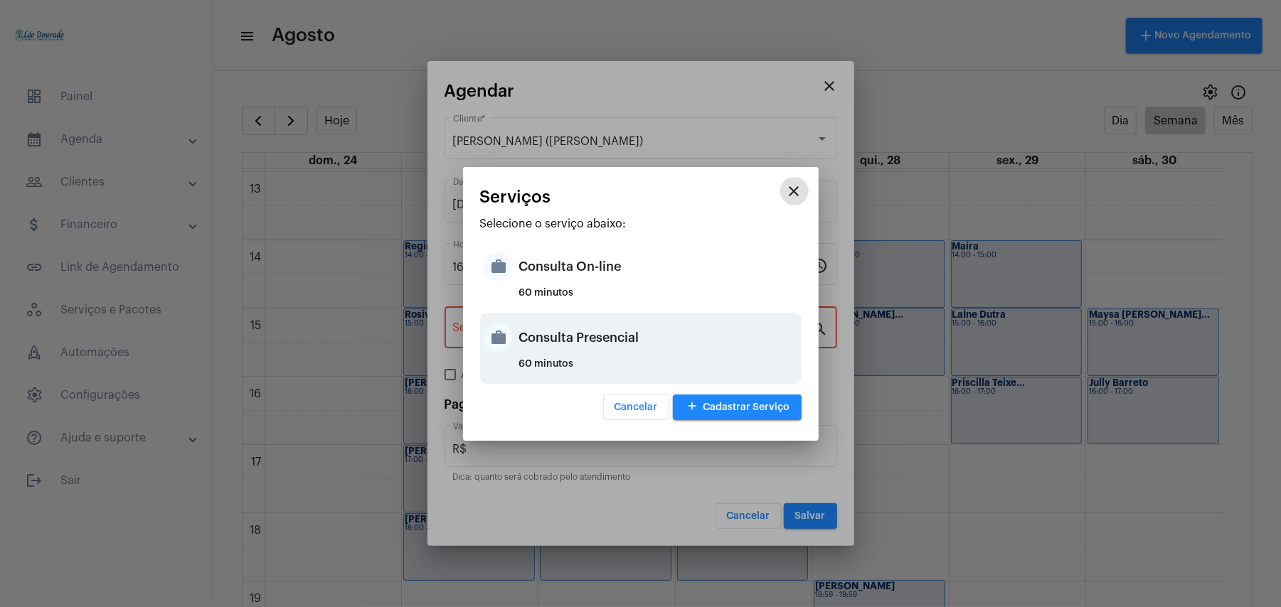
click at [596, 336] on div "Consulta Presencial" at bounding box center [658, 338] width 279 height 43
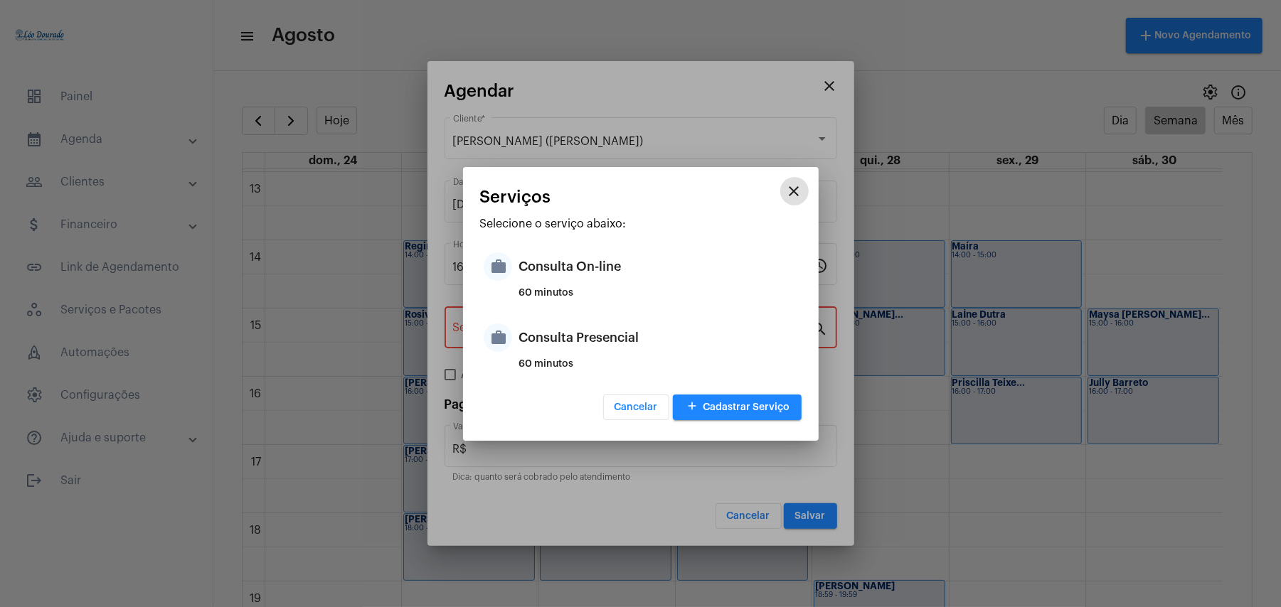
type input "Consulta Presencial"
type input "R$ 150"
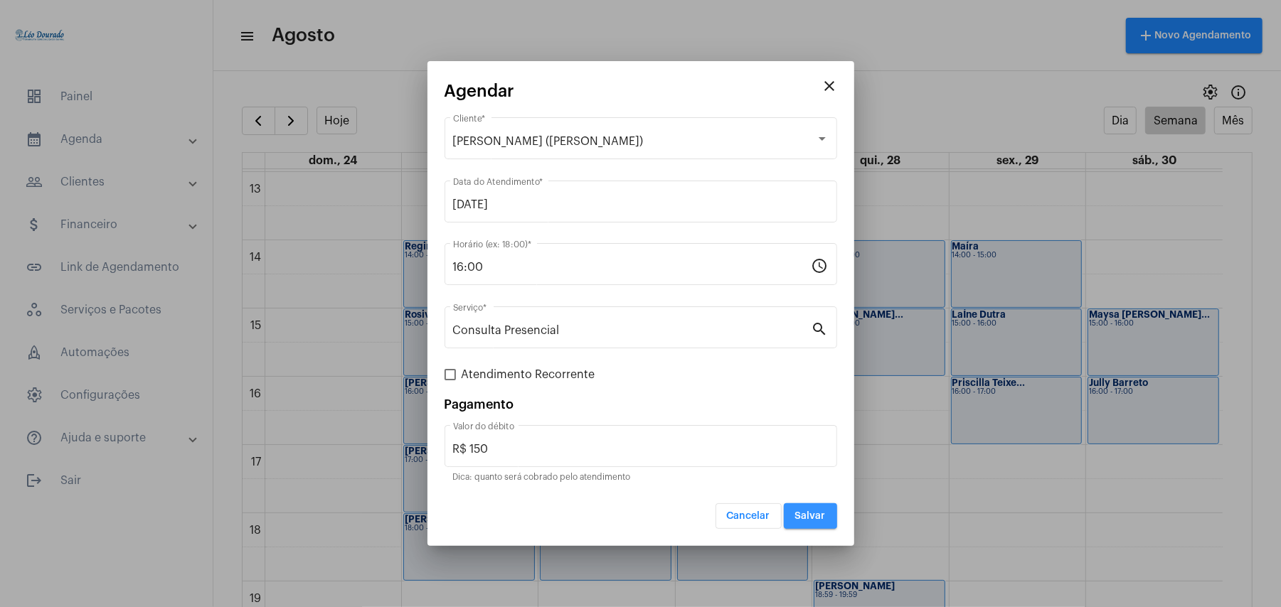
click at [809, 514] on span "Salvar" at bounding box center [810, 516] width 31 height 10
